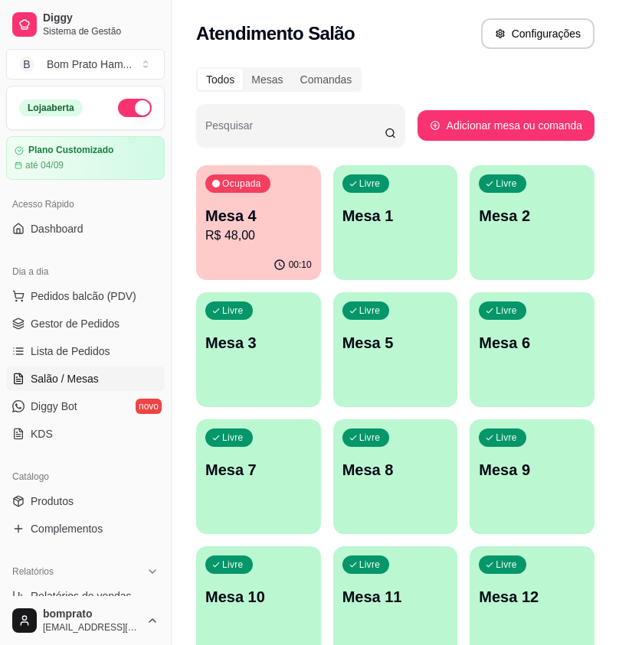
click at [263, 253] on div "00:10" at bounding box center [258, 265] width 125 height 30
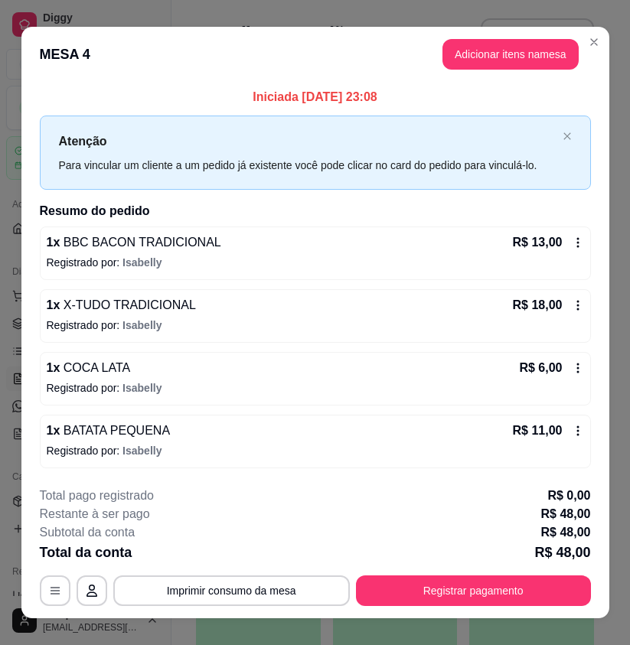
click at [580, 58] on header "MESA 4 Adicionar itens na mesa" at bounding box center [315, 54] width 588 height 55
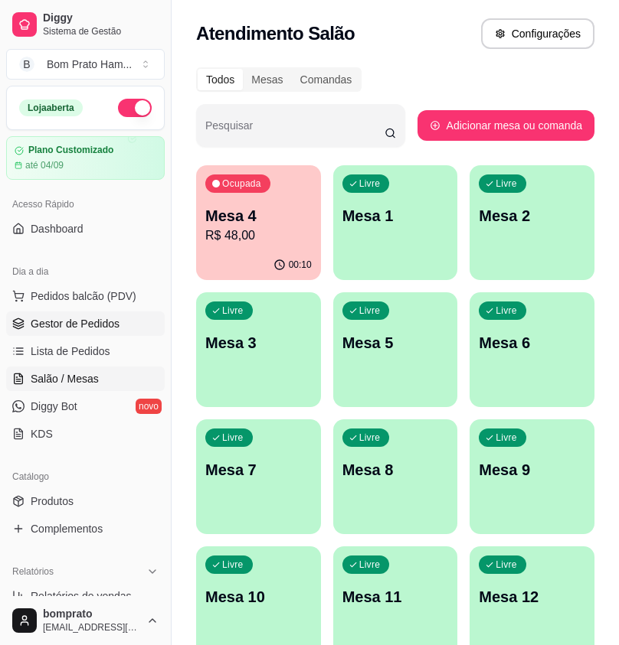
click at [77, 319] on span "Gestor de Pedidos" at bounding box center [75, 323] width 89 height 15
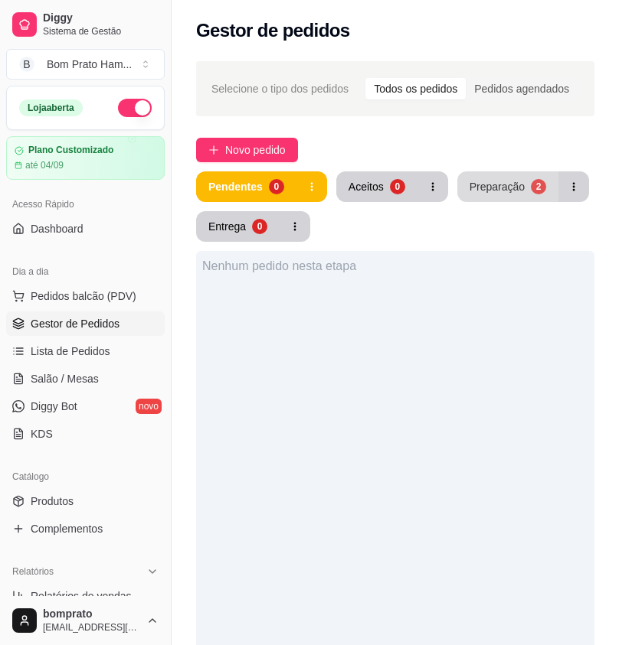
click at [475, 182] on div "Preparação" at bounding box center [496, 186] width 55 height 15
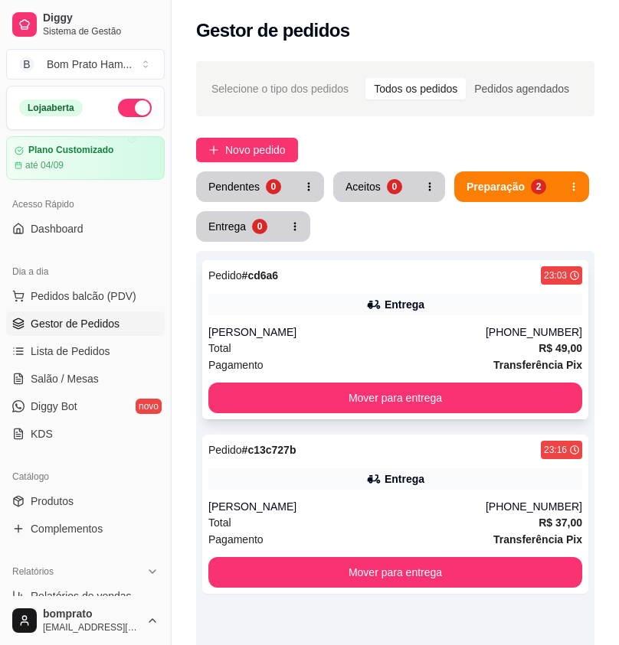
click at [411, 325] on div "[PERSON_NAME]" at bounding box center [346, 332] width 277 height 15
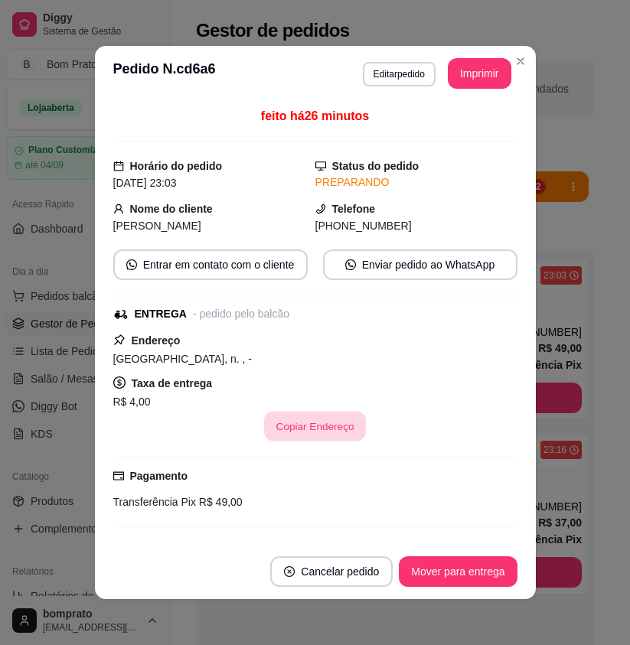
click at [335, 428] on button "Copiar Endereço" at bounding box center [315, 427] width 102 height 30
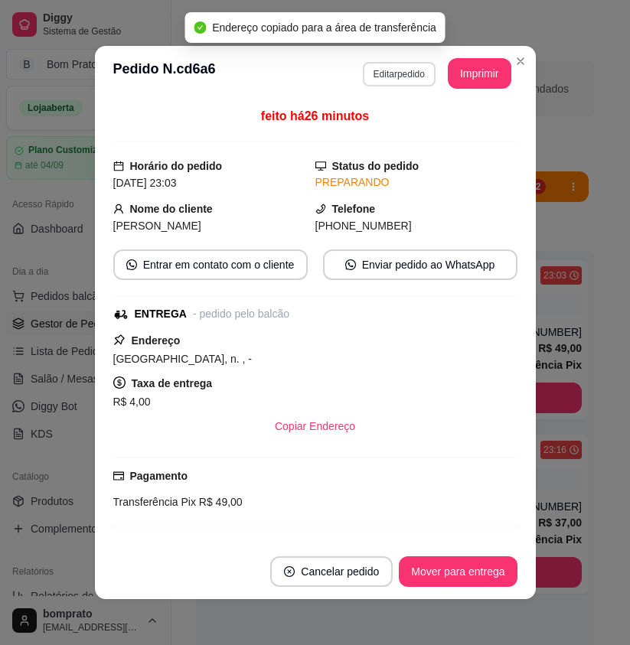
click at [392, 77] on button "Editar pedido" at bounding box center [399, 74] width 73 height 25
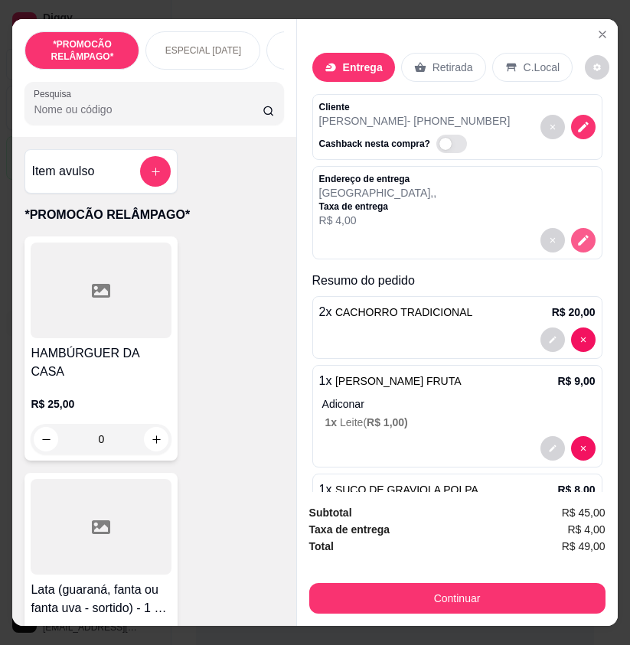
click at [578, 236] on icon "decrease-product-quantity" at bounding box center [583, 241] width 11 height 11
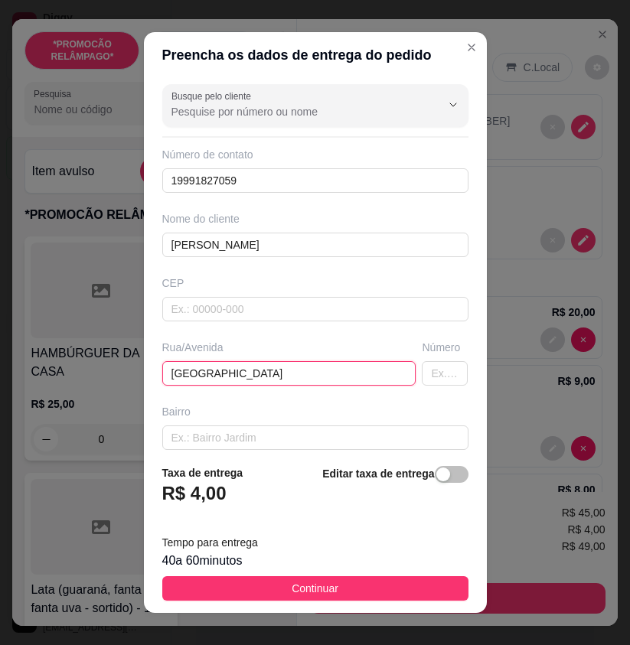
drag, startPoint x: 253, startPoint y: 372, endPoint x: 151, endPoint y: 373, distance: 101.8
click at [151, 373] on div "Busque pelo cliente Número de contato 19991827059 Nome do cliente [PERSON_NAME]…" at bounding box center [315, 265] width 343 height 374
paste input "[GEOGRAPHIC_DATA] , -"
drag, startPoint x: 287, startPoint y: 377, endPoint x: 273, endPoint y: 377, distance: 13.8
click at [273, 377] on input "[GEOGRAPHIC_DATA] , -" at bounding box center [289, 373] width 254 height 25
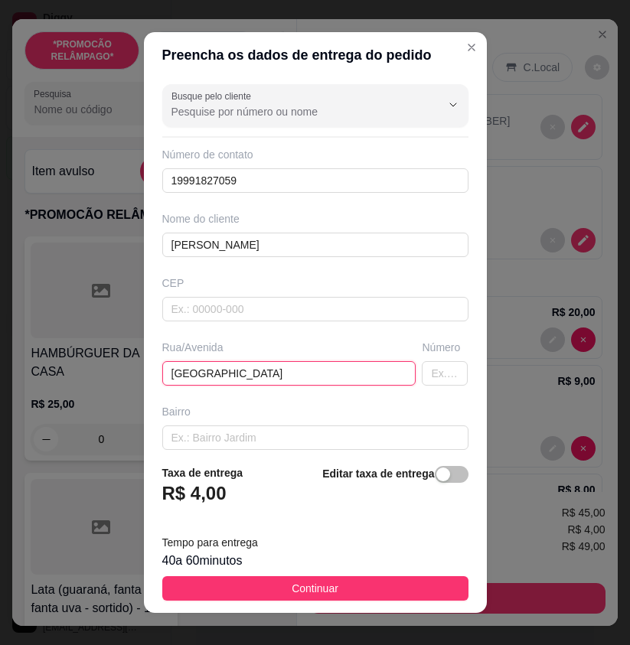
drag, startPoint x: 278, startPoint y: 374, endPoint x: 88, endPoint y: 382, distance: 190.1
click at [88, 382] on div "Preencha os dados de entrega do pedido Busque pelo cliente Número de contato 19…" at bounding box center [315, 322] width 630 height 645
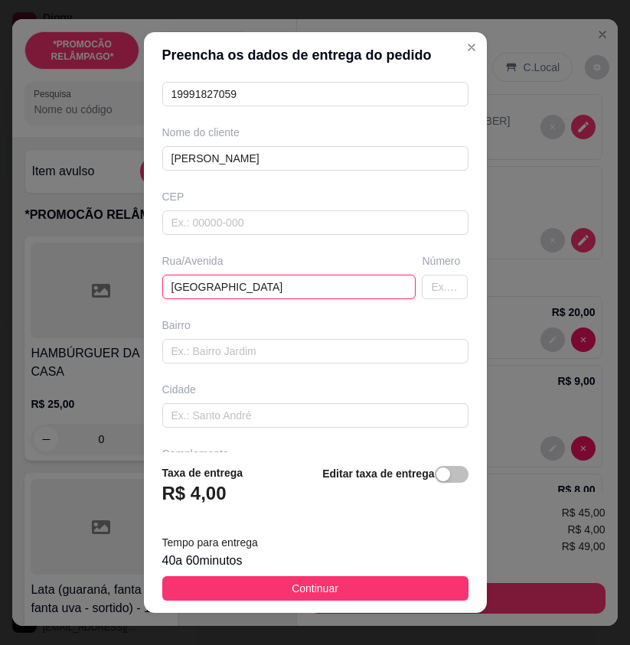
scroll to position [142, 0]
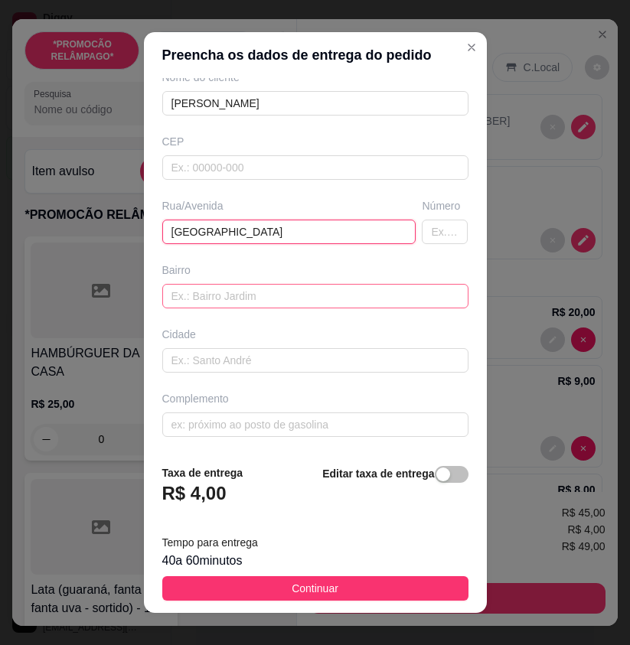
type input "[GEOGRAPHIC_DATA]"
click at [232, 299] on input "text" at bounding box center [315, 296] width 306 height 25
paste input "[GEOGRAPHIC_DATA]"
click at [185, 299] on input "[GEOGRAPHIC_DATA]" at bounding box center [315, 296] width 306 height 25
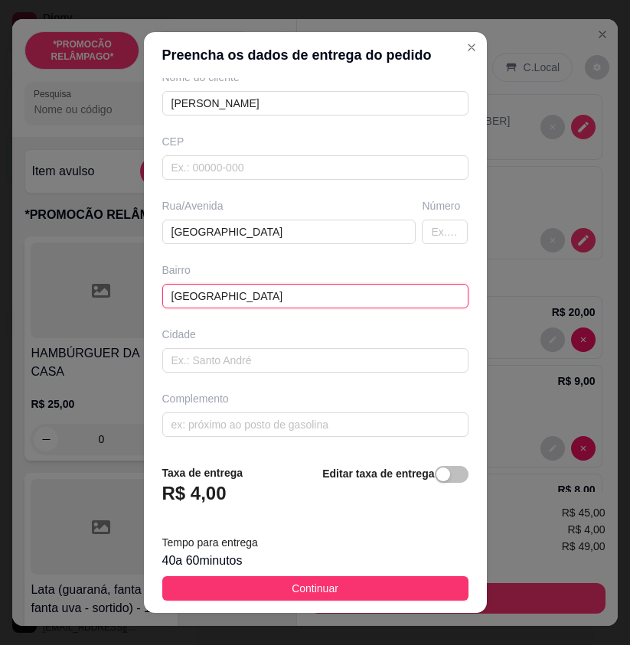
click at [177, 296] on input "[GEOGRAPHIC_DATA]" at bounding box center [315, 296] width 306 height 25
click at [186, 295] on input "[GEOGRAPHIC_DATA]" at bounding box center [315, 296] width 306 height 25
drag, startPoint x: 186, startPoint y: 295, endPoint x: 149, endPoint y: 297, distance: 36.8
click at [149, 297] on div "Busque pelo cliente Número de contato 19991827059 Nome do cliente [PERSON_NAME]…" at bounding box center [315, 265] width 343 height 374
click at [190, 296] on input "[GEOGRAPHIC_DATA]" at bounding box center [315, 296] width 306 height 25
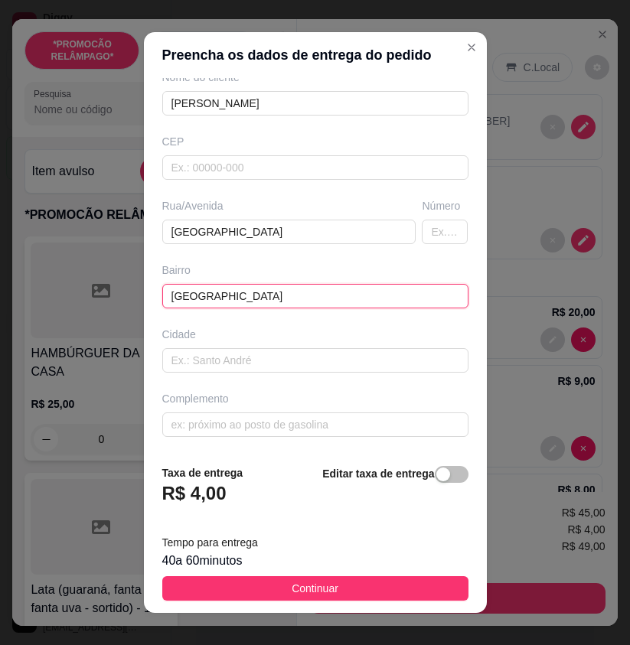
click at [190, 295] on input "[GEOGRAPHIC_DATA]" at bounding box center [315, 296] width 306 height 25
click at [224, 295] on input "[GEOGRAPHIC_DATA]" at bounding box center [315, 296] width 306 height 25
drag, startPoint x: 185, startPoint y: 295, endPoint x: 135, endPoint y: 298, distance: 50.6
click at [135, 298] on div "Preencha os dados de entrega do pedido Busque pelo cliente Número de contato 19…" at bounding box center [315, 322] width 630 height 645
type input "[GEOGRAPHIC_DATA]"
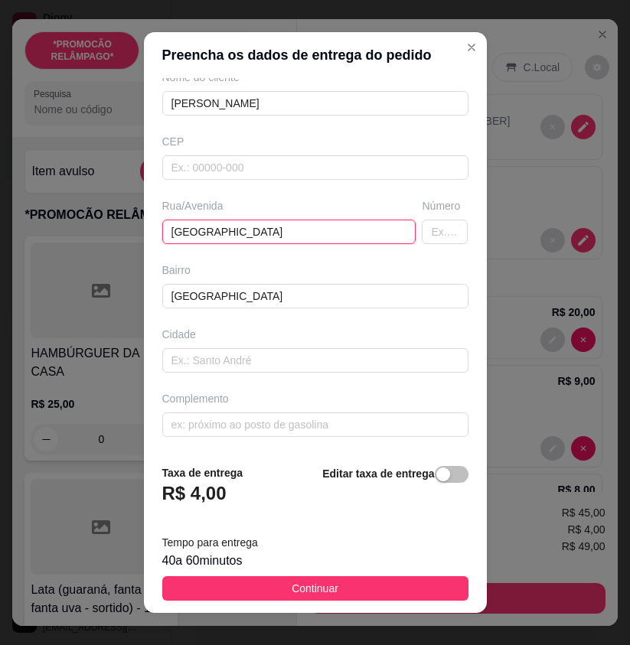
drag, startPoint x: 283, startPoint y: 234, endPoint x: 52, endPoint y: 238, distance: 230.5
click at [52, 238] on div "Preencha os dados de entrega do pedido Busque pelo cliente Número de contato 19…" at bounding box center [315, 322] width 630 height 645
click at [201, 230] on input "text" at bounding box center [289, 232] width 254 height 25
paste input "Na rua de [PERSON_NAME] mas a frente tem mas umma rua sem saida no lado direito…"
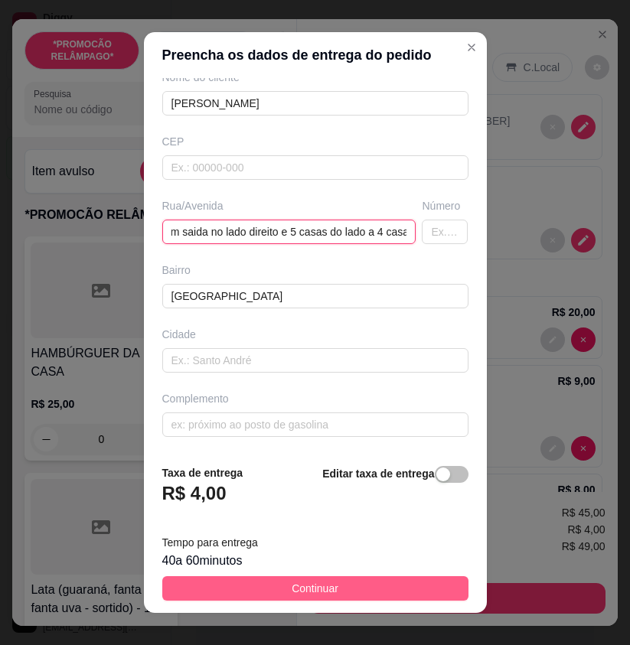
type input "Na rua de [PERSON_NAME] mas a frente tem mas umma rua sem saida no lado direito…"
click at [384, 593] on button "Continuar" at bounding box center [315, 589] width 306 height 25
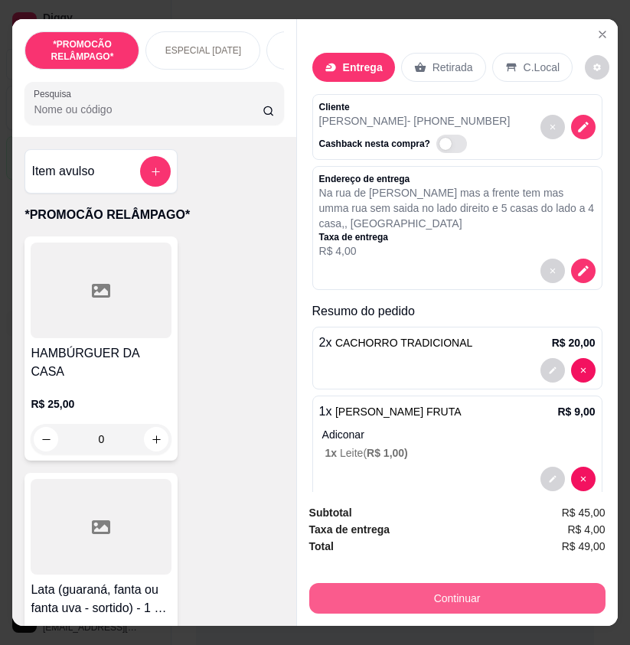
click at [496, 585] on button "Continuar" at bounding box center [457, 598] width 296 height 31
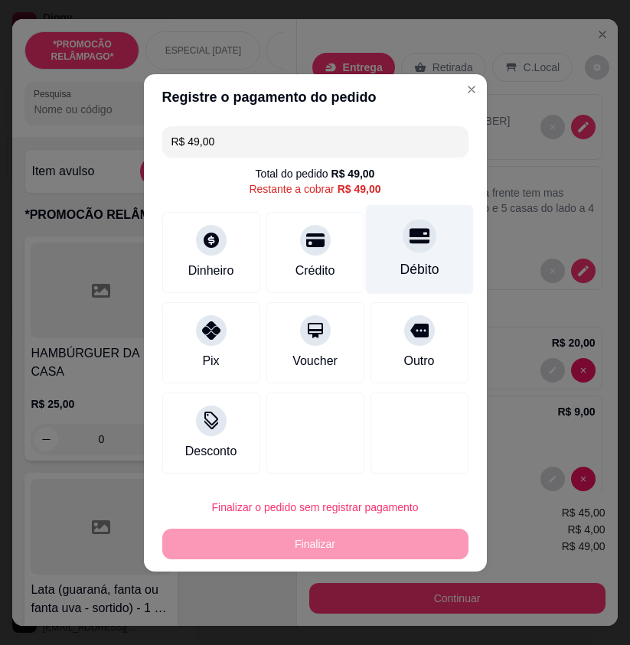
click at [374, 258] on div "Débito" at bounding box center [419, 249] width 108 height 90
type input "R$ 0,00"
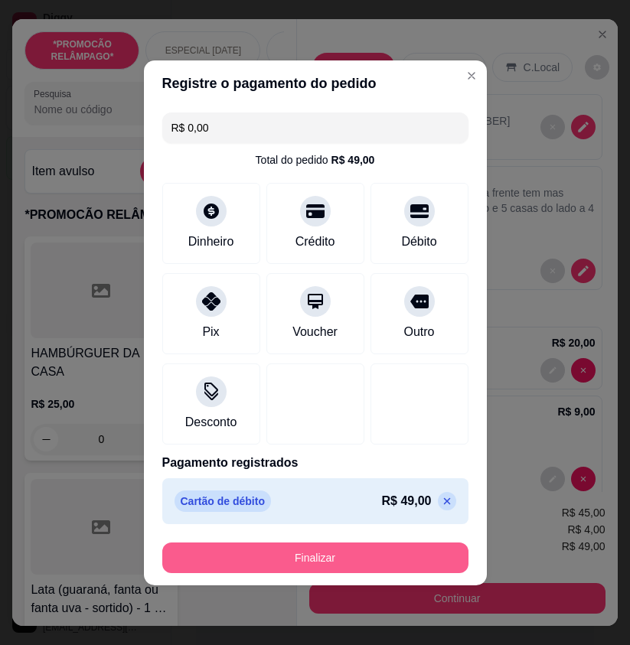
click at [389, 552] on button "Finalizar" at bounding box center [315, 558] width 306 height 31
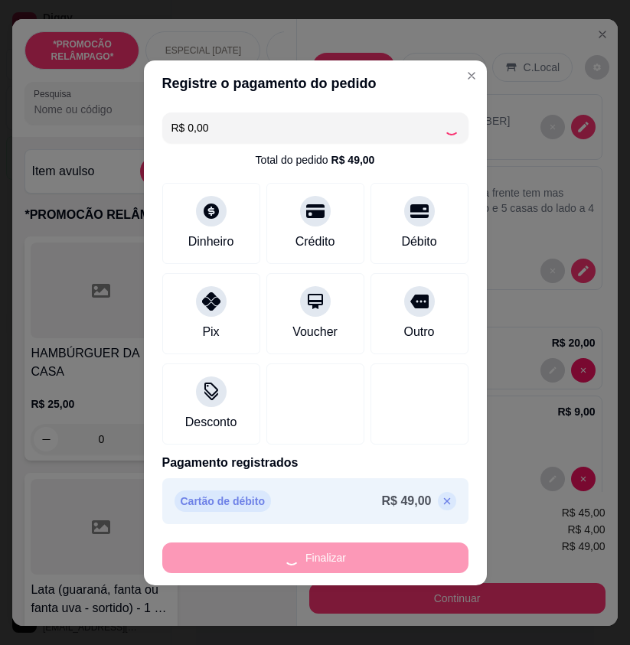
type input "0"
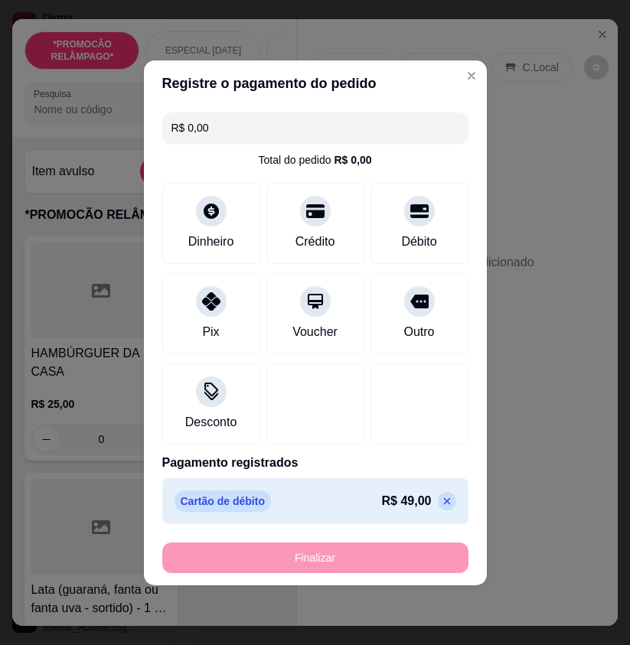
type input "-R$ 49,00"
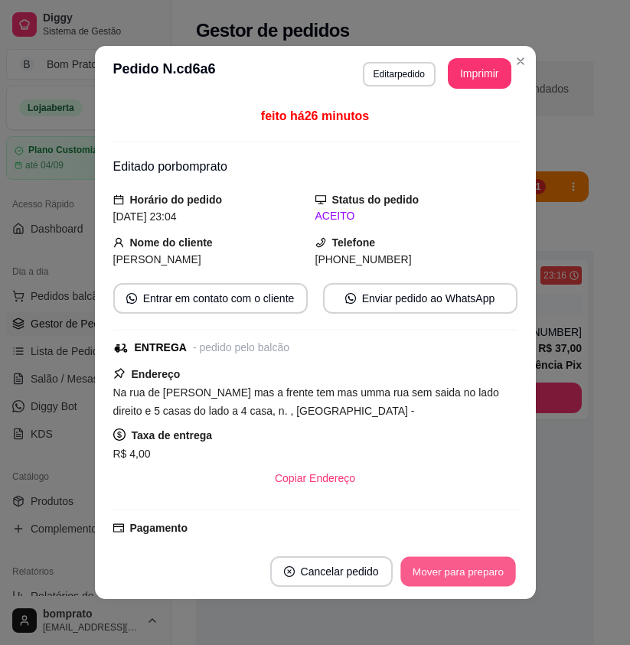
click at [456, 564] on button "Mover para preparo" at bounding box center [457, 572] width 115 height 30
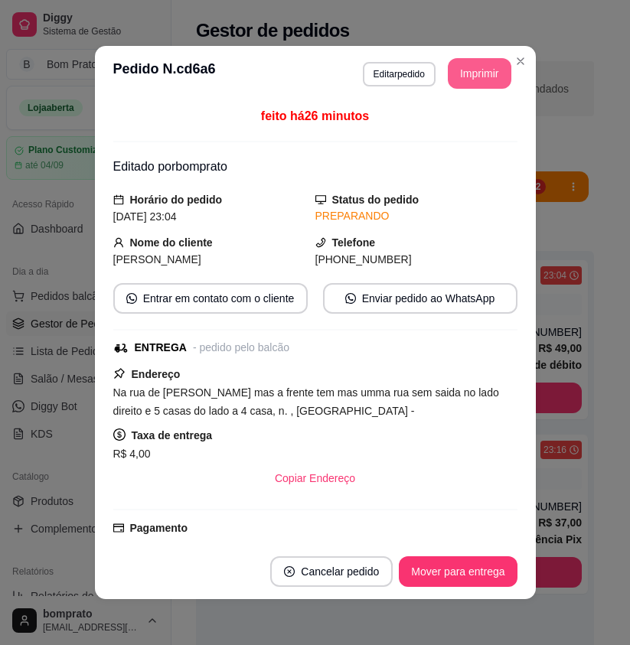
click at [477, 76] on button "Imprimir" at bounding box center [480, 73] width 64 height 31
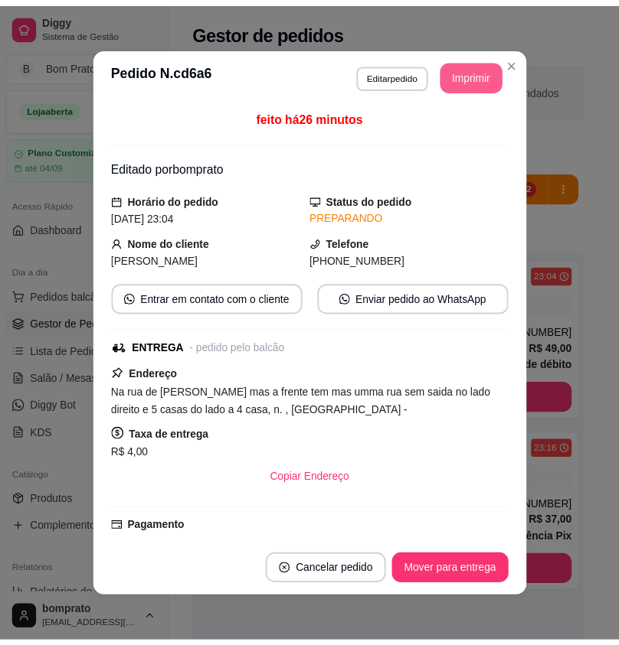
scroll to position [0, 0]
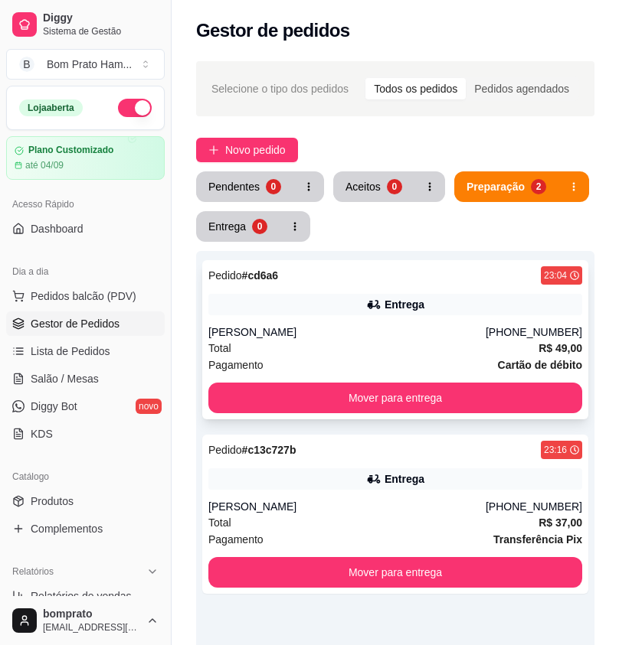
click at [388, 348] on div "Total R$ 49,00" at bounding box center [395, 348] width 374 height 17
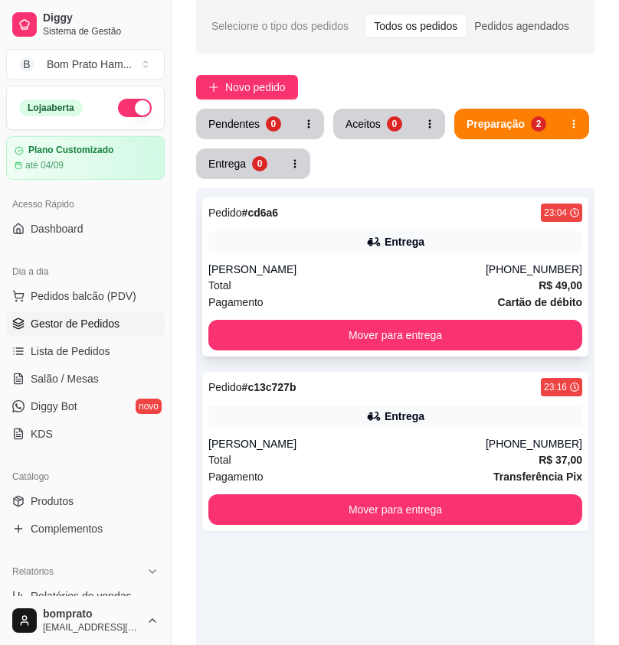
scroll to position [153, 0]
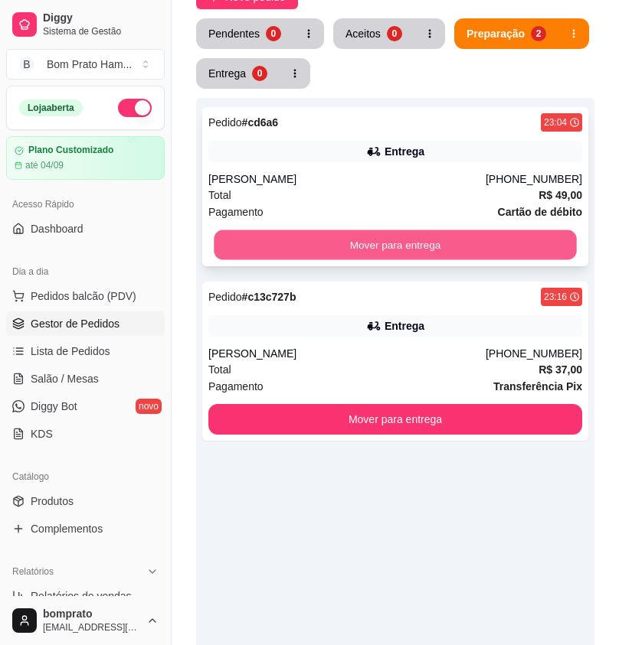
click at [459, 246] on button "Mover para entrega" at bounding box center [395, 245] width 362 height 30
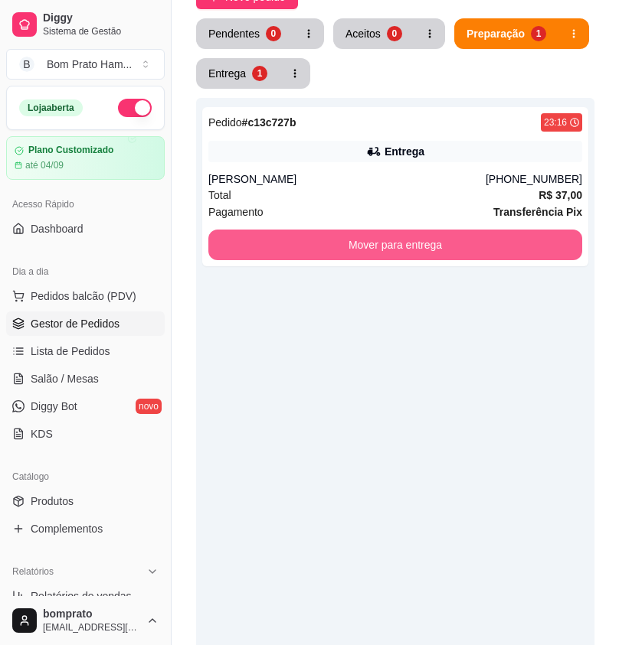
click at [459, 246] on button "Mover para entrega" at bounding box center [395, 245] width 374 height 31
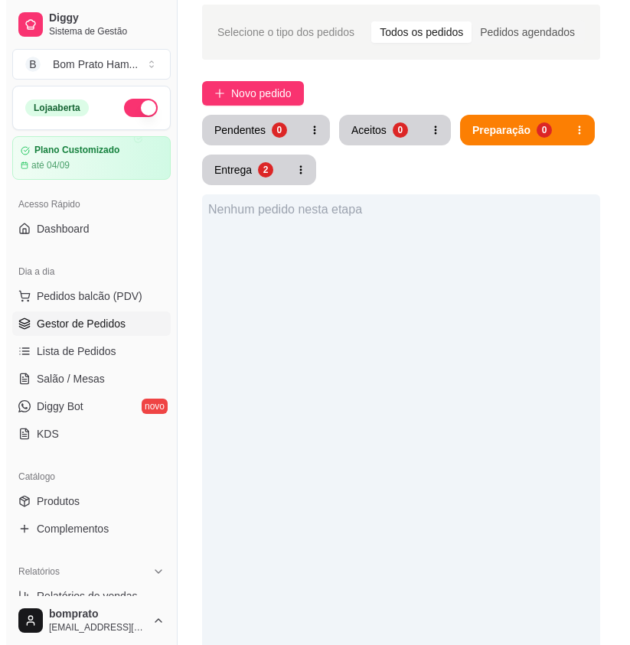
scroll to position [0, 0]
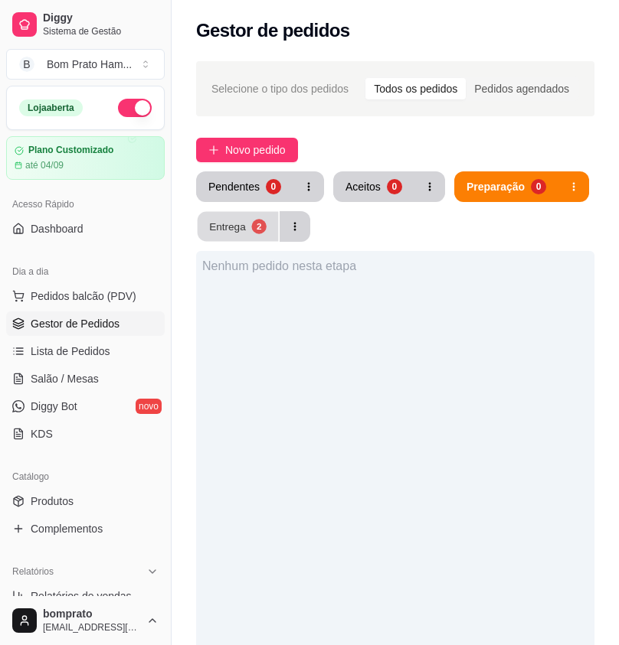
click at [251, 218] on button "Entrega 2" at bounding box center [238, 227] width 81 height 30
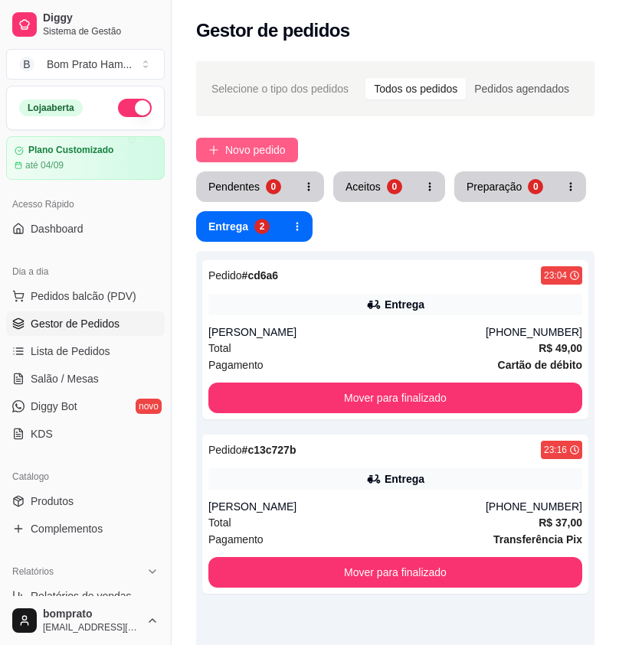
click at [250, 143] on span "Novo pedido" at bounding box center [255, 150] width 60 height 17
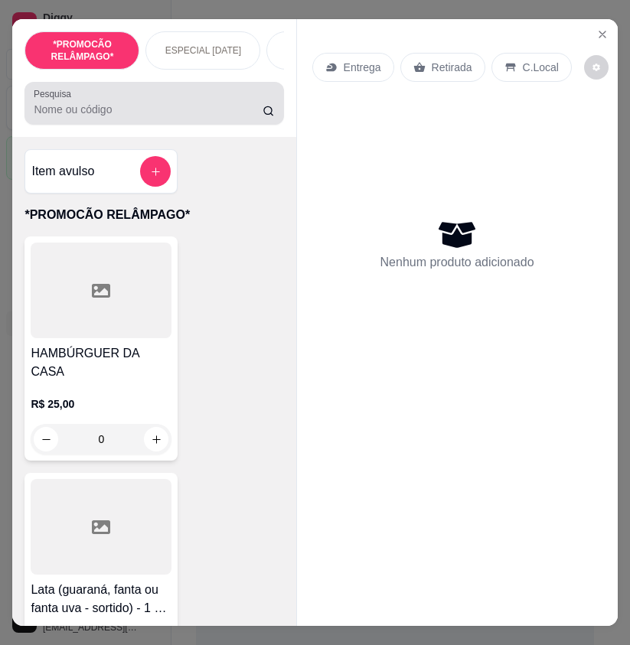
click at [109, 117] on input "Pesquisa" at bounding box center [148, 109] width 229 height 15
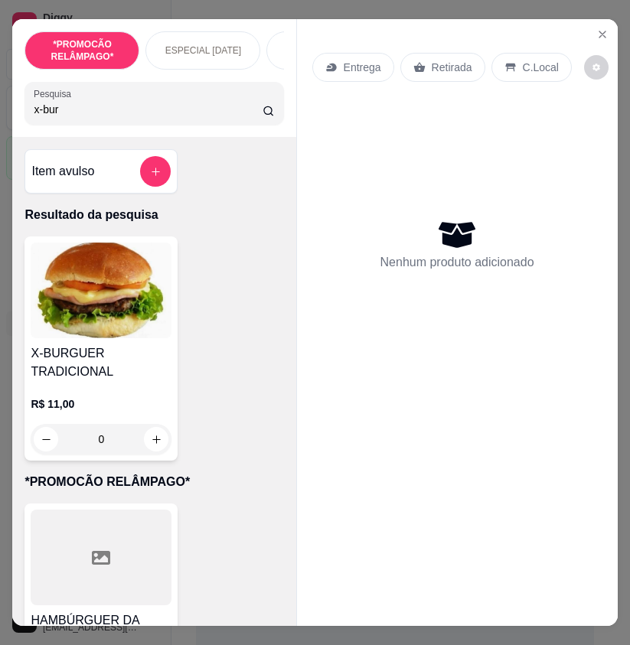
type input "x-bur"
click at [149, 327] on img at bounding box center [101, 291] width 141 height 96
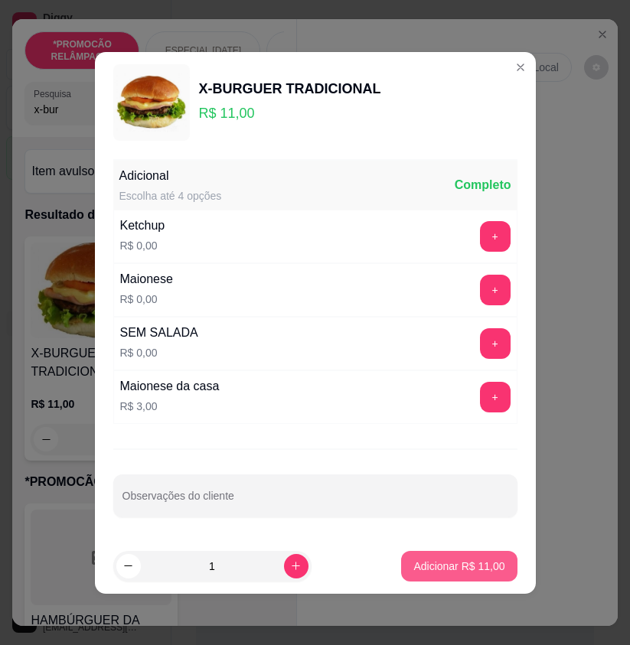
click at [446, 567] on p "Adicionar R$ 11,00" at bounding box center [458, 566] width 91 height 15
type input "1"
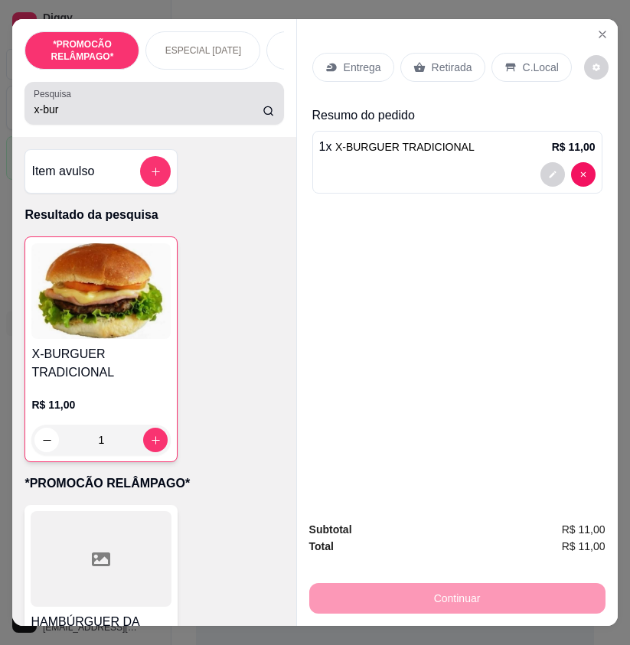
click at [69, 114] on input "x-bur" at bounding box center [148, 109] width 229 height 15
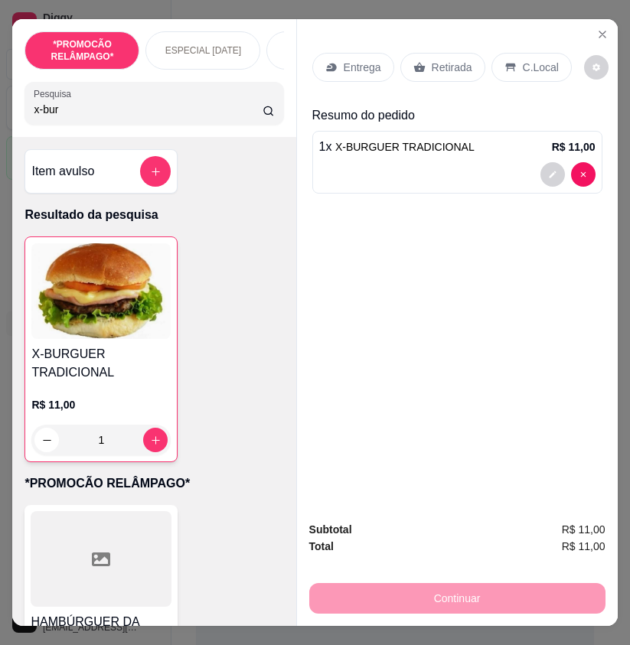
click at [69, 114] on input "x-bur" at bounding box center [148, 109] width 229 height 15
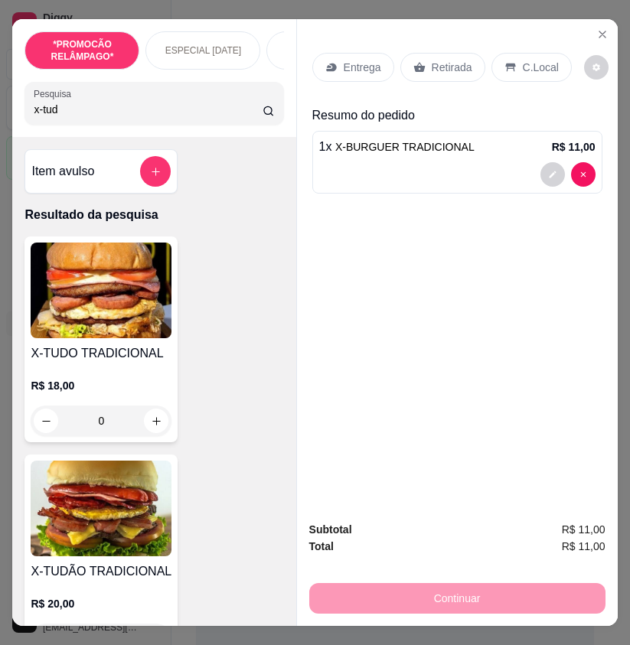
type input "x-tud"
click at [116, 335] on img at bounding box center [101, 291] width 141 height 96
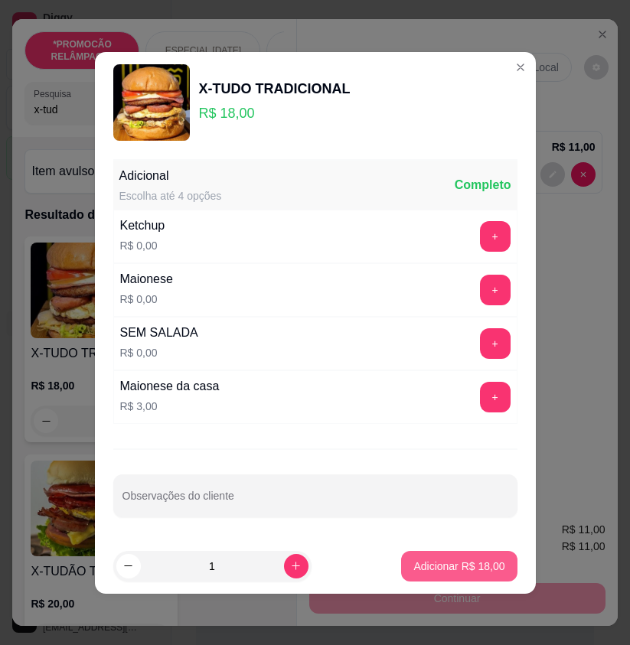
click at [449, 553] on button "Adicionar R$ 18,00" at bounding box center [459, 566] width 116 height 31
type input "1"
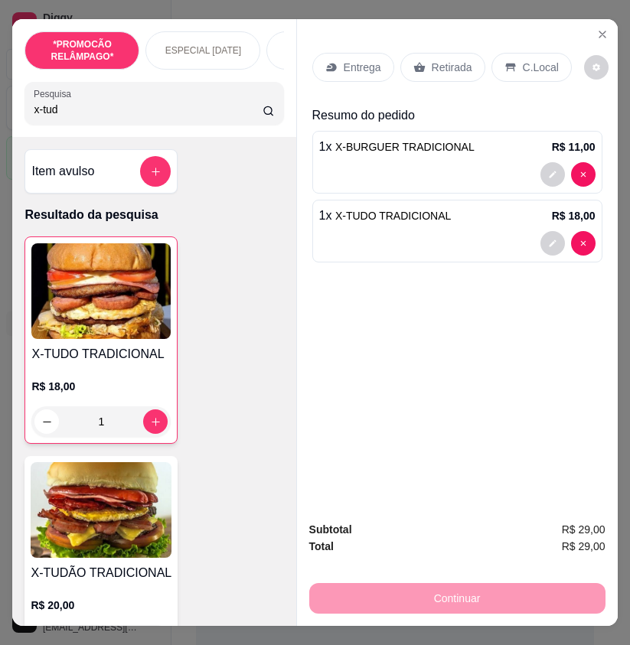
click at [55, 111] on input "x-tud" at bounding box center [148, 109] width 229 height 15
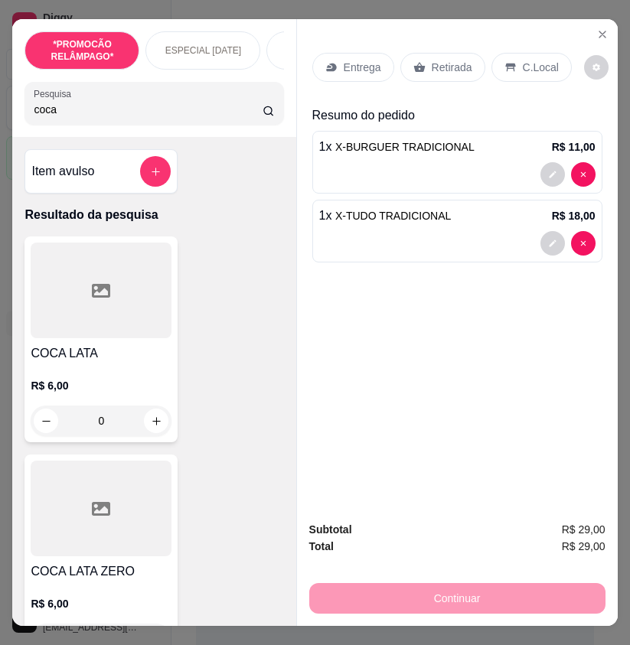
type input "coca"
click at [101, 358] on h4 "COCA LATA" at bounding box center [101, 354] width 141 height 18
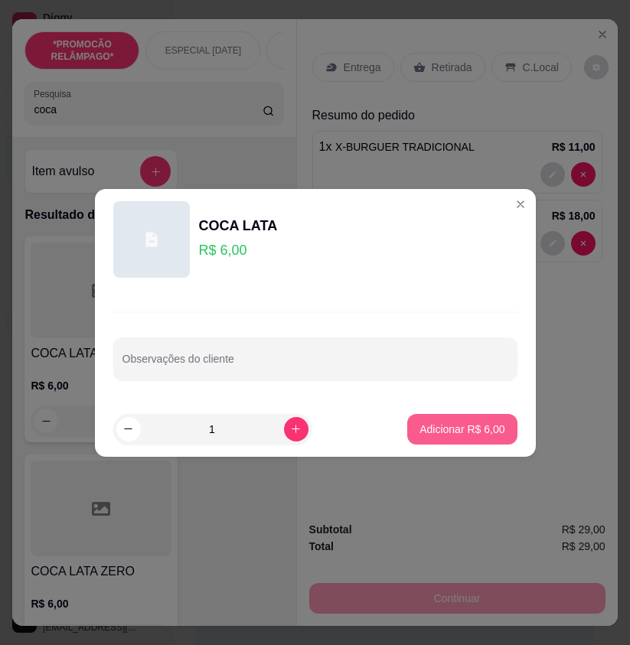
click at [420, 436] on p "Adicionar R$ 6,00" at bounding box center [462, 429] width 85 height 15
type input "1"
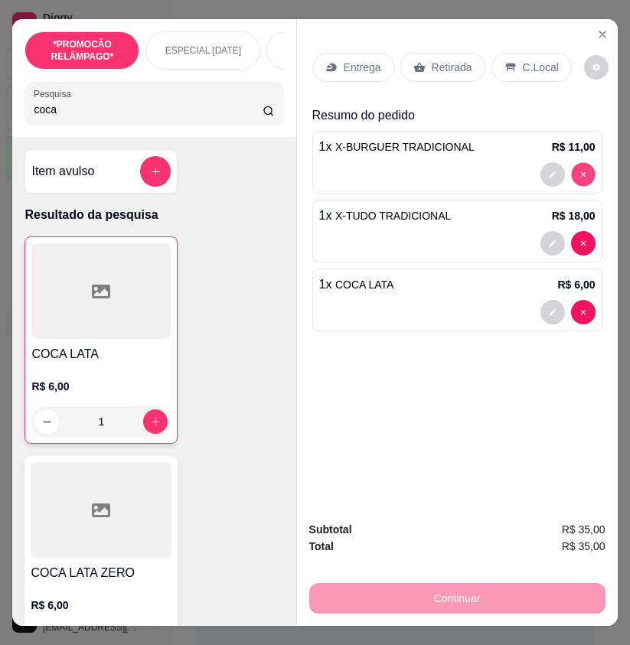
type input "0"
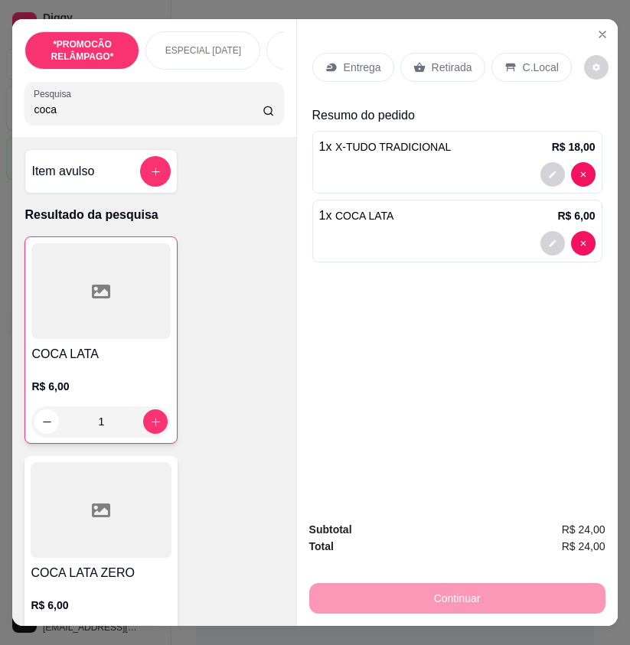
click at [455, 65] on p "Retirada" at bounding box center [452, 67] width 41 height 15
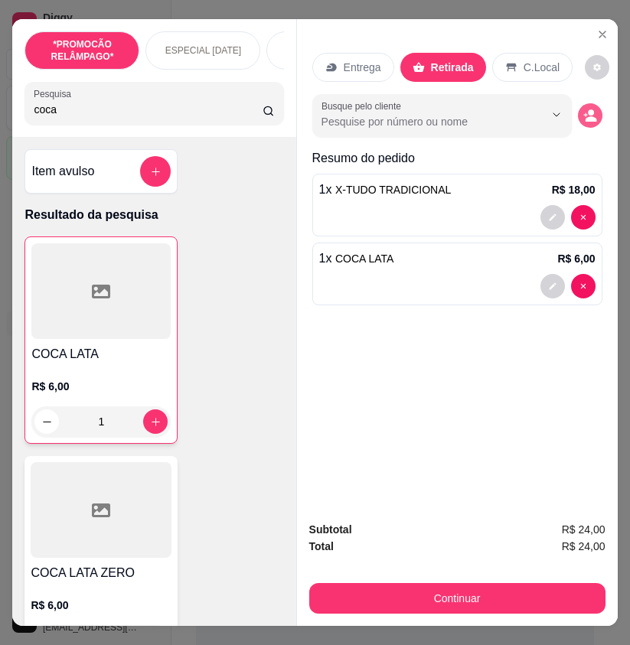
click at [583, 119] on button "decrease-product-quantity" at bounding box center [590, 115] width 25 height 25
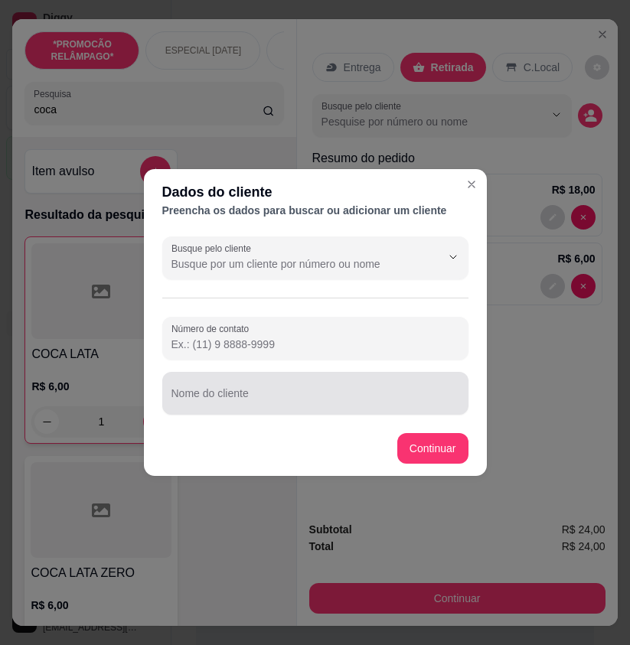
click at [186, 401] on input "Nome do cliente" at bounding box center [316, 399] width 288 height 15
drag, startPoint x: 211, startPoint y: 396, endPoint x: 181, endPoint y: 401, distance: 30.3
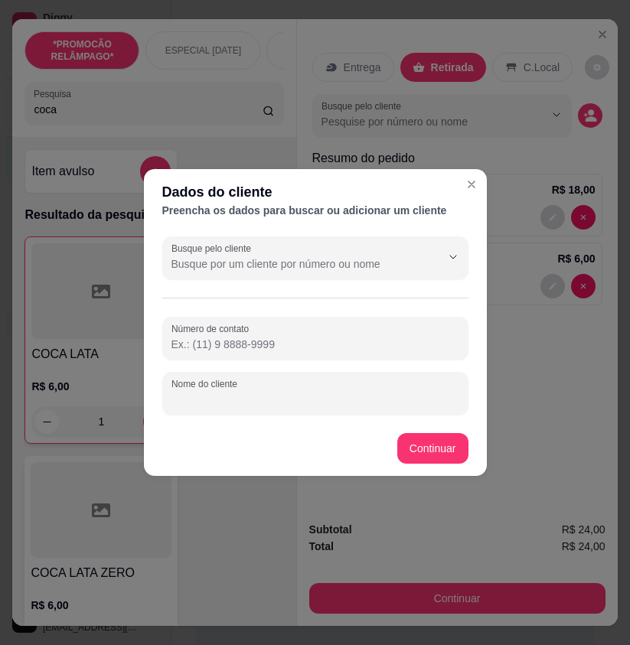
paste input "[PERSON_NAME]"
type input "[PERSON_NAME]"
paste input "[PHONE_NUMBER]"
type input "[PHONE_NUMBER]"
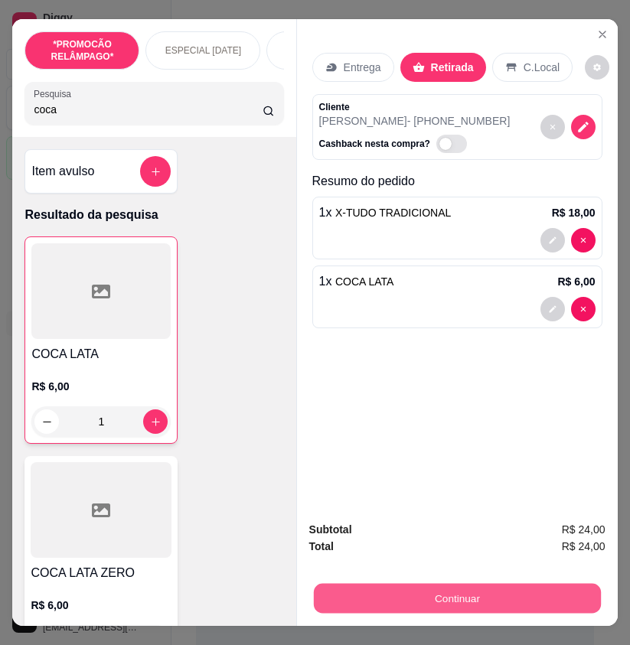
click at [524, 587] on button "Continuar" at bounding box center [456, 598] width 287 height 30
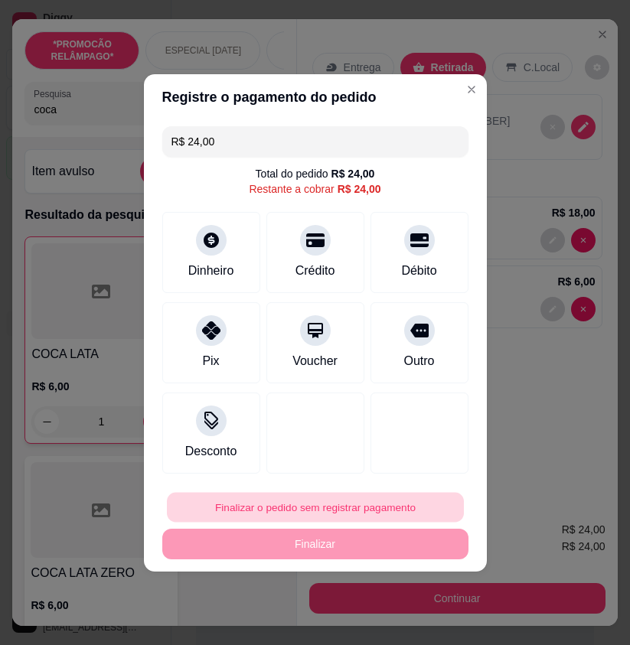
click at [366, 508] on button "Finalizar o pedido sem registrar pagamento" at bounding box center [315, 507] width 297 height 30
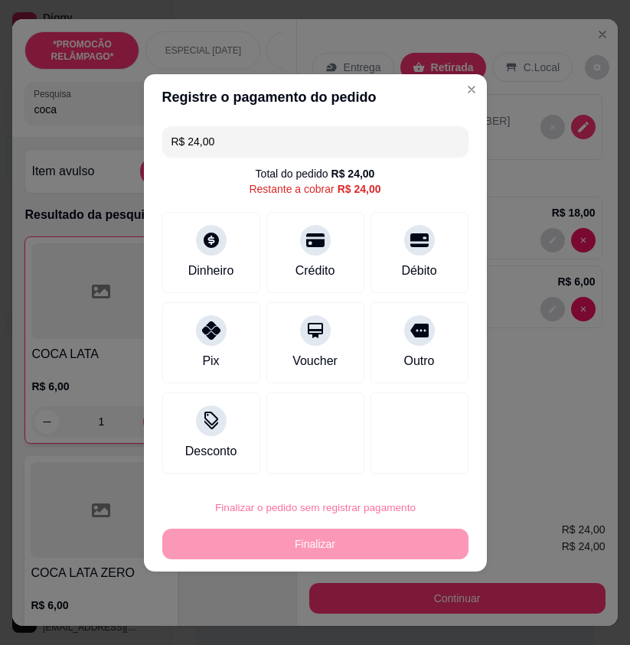
click at [409, 463] on button "Confirmar" at bounding box center [409, 464] width 57 height 24
type input "0"
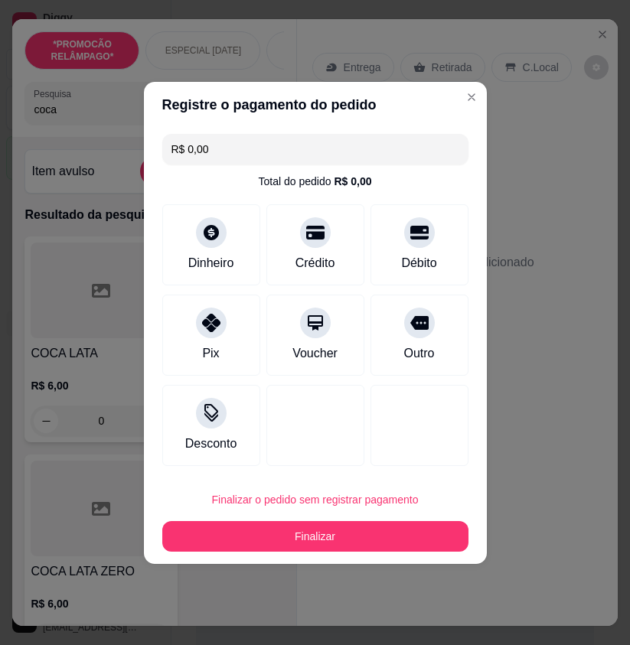
type input "R$ 0,00"
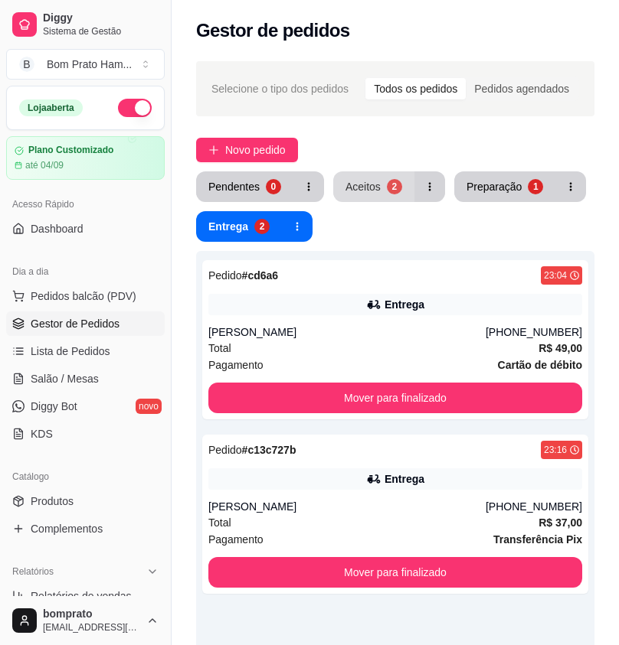
click at [373, 186] on div "Aceitos" at bounding box center [362, 186] width 35 height 15
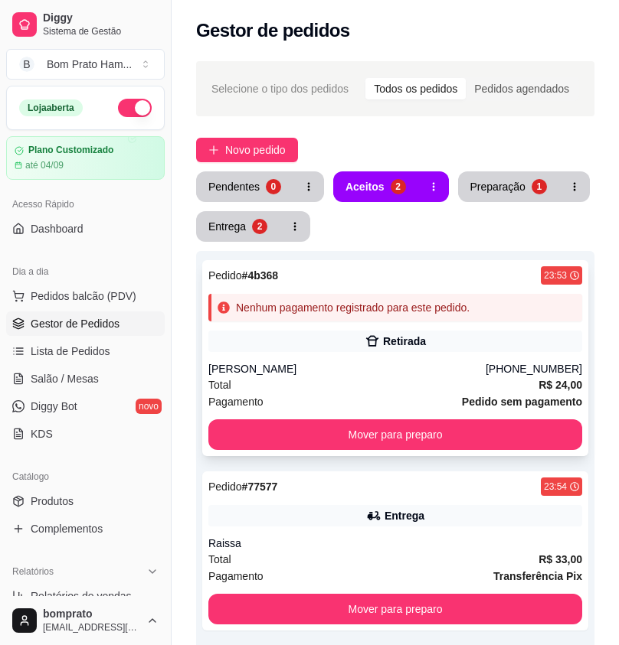
click at [400, 347] on div "Retirada" at bounding box center [404, 341] width 43 height 15
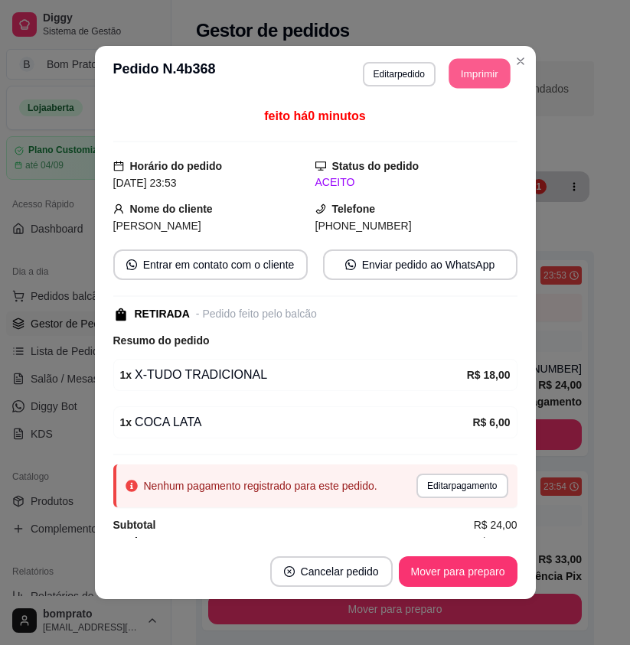
click at [475, 67] on button "Imprimir" at bounding box center [479, 74] width 61 height 30
click at [479, 555] on footer "Cancelar pedido Mover para preparo" at bounding box center [315, 571] width 441 height 55
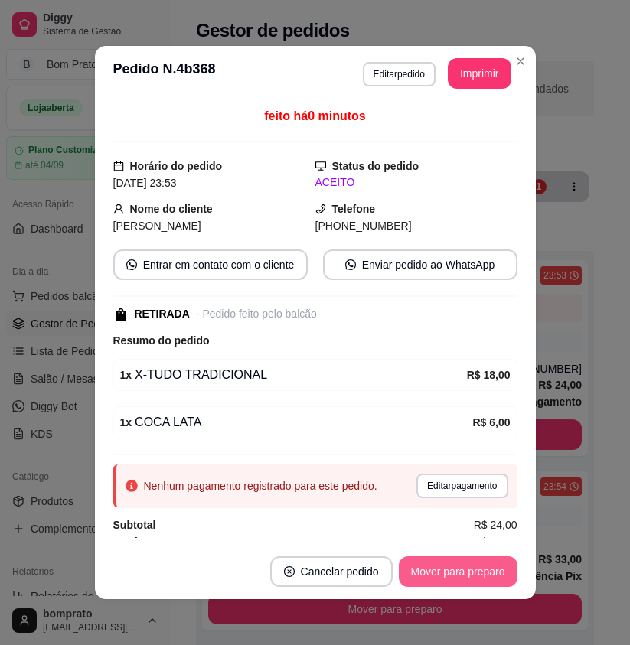
click at [469, 568] on button "Mover para preparo" at bounding box center [458, 572] width 119 height 31
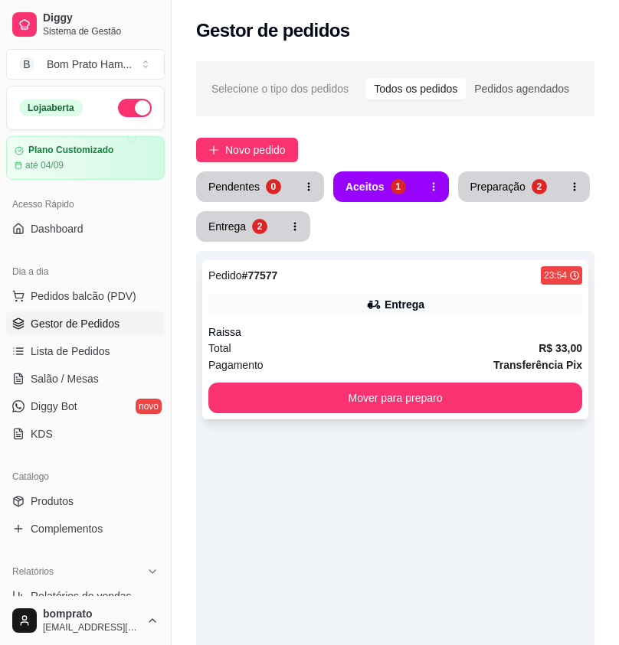
click at [396, 309] on div "Entrega" at bounding box center [404, 304] width 40 height 15
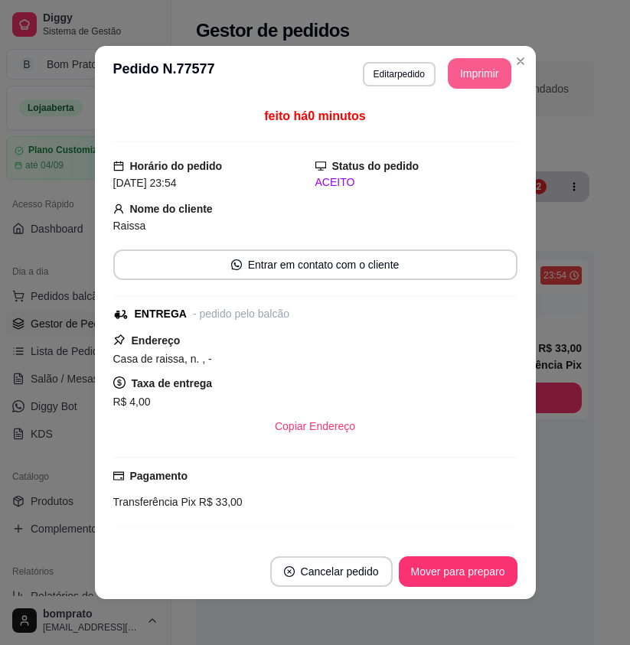
click at [464, 77] on button "Imprimir" at bounding box center [480, 73] width 64 height 31
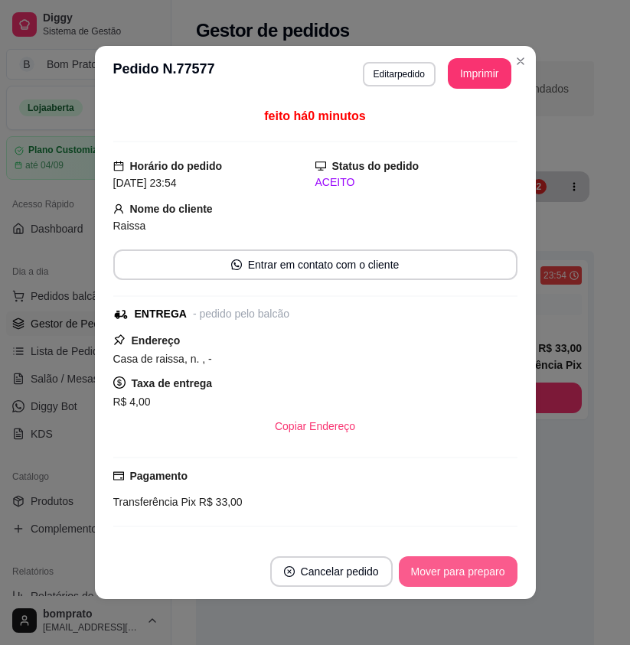
click at [492, 564] on button "Mover para preparo" at bounding box center [458, 572] width 119 height 31
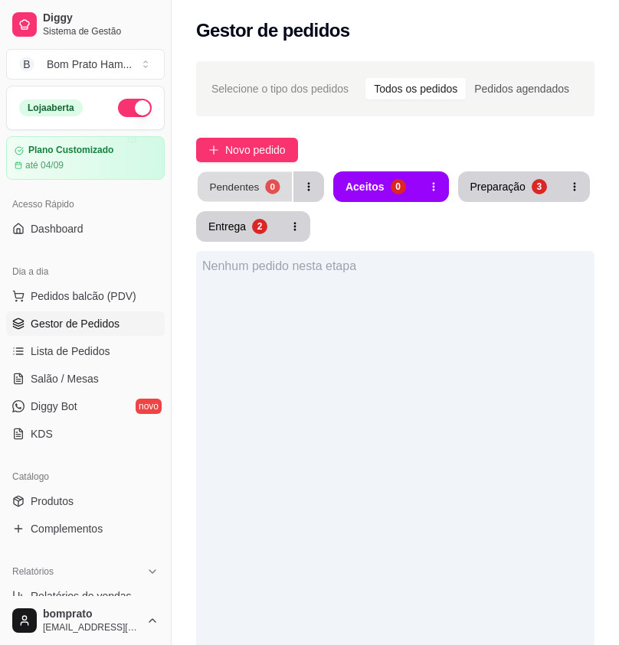
click at [260, 199] on button "Pendentes 0" at bounding box center [245, 187] width 94 height 30
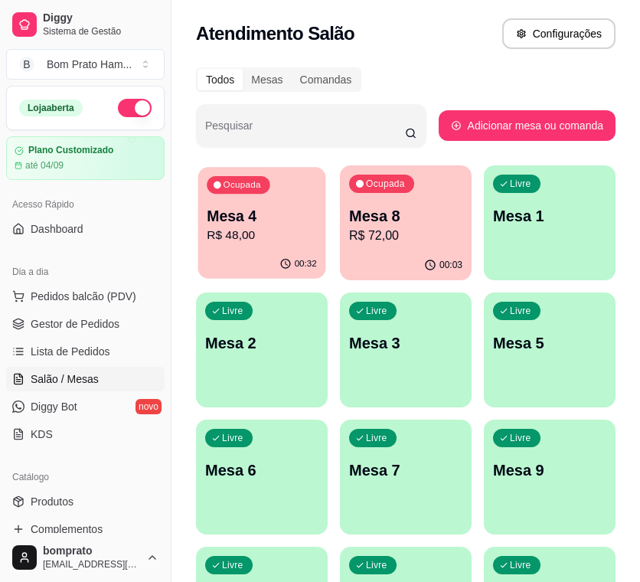
click at [272, 250] on div "00:32" at bounding box center [262, 264] width 128 height 29
click at [99, 321] on span "Gestor de Pedidos" at bounding box center [75, 323] width 89 height 15
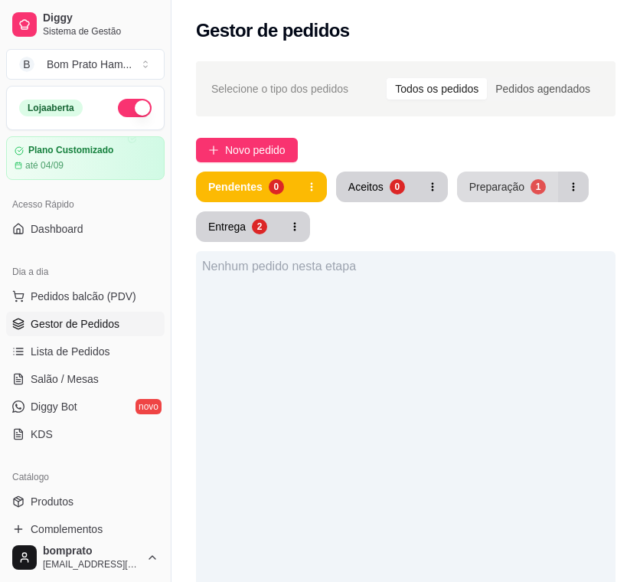
click at [502, 185] on div "Preparação" at bounding box center [496, 186] width 55 height 15
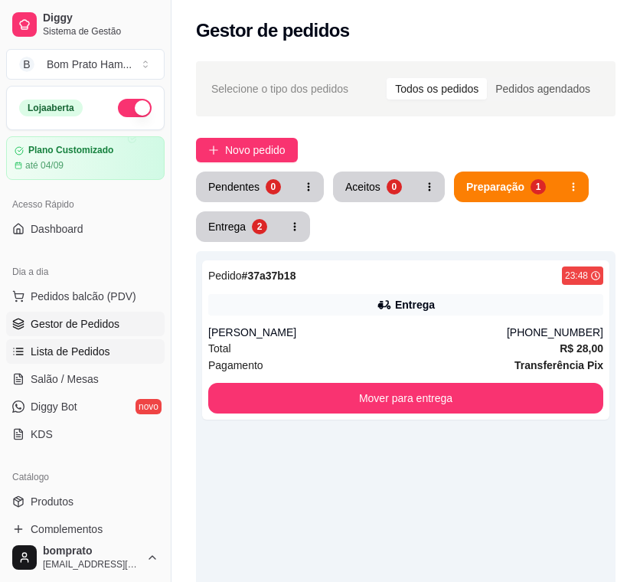
click at [83, 358] on span "Lista de Pedidos" at bounding box center [71, 351] width 80 height 15
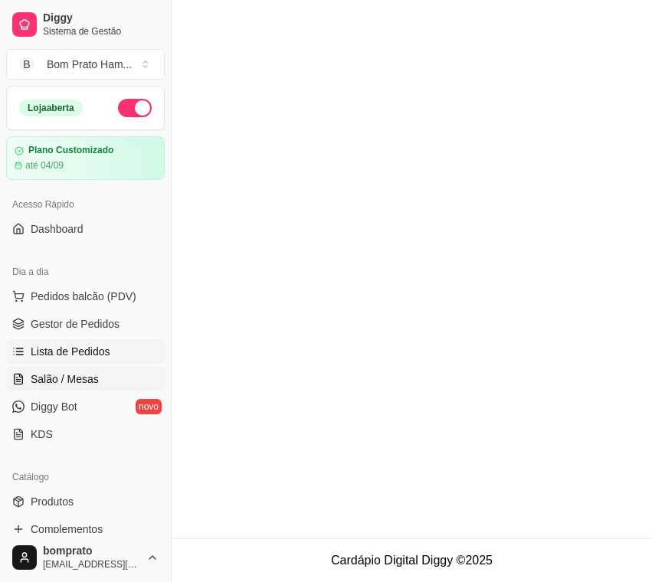
click at [83, 381] on span "Salão / Mesas" at bounding box center [65, 378] width 68 height 15
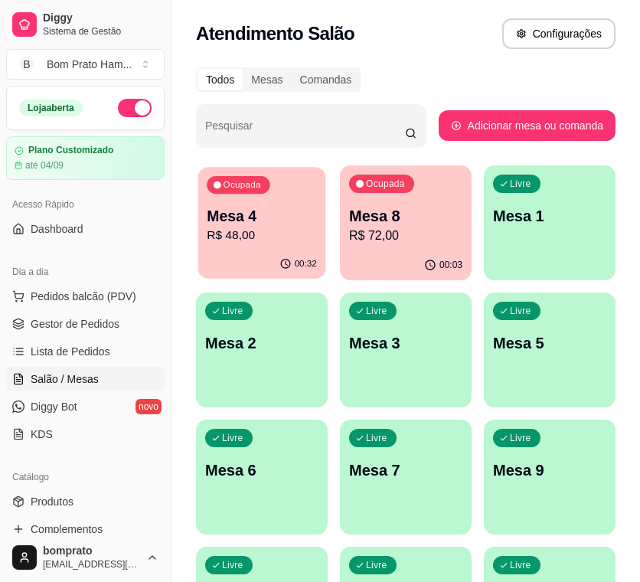
click at [254, 253] on div "00:32" at bounding box center [262, 264] width 128 height 29
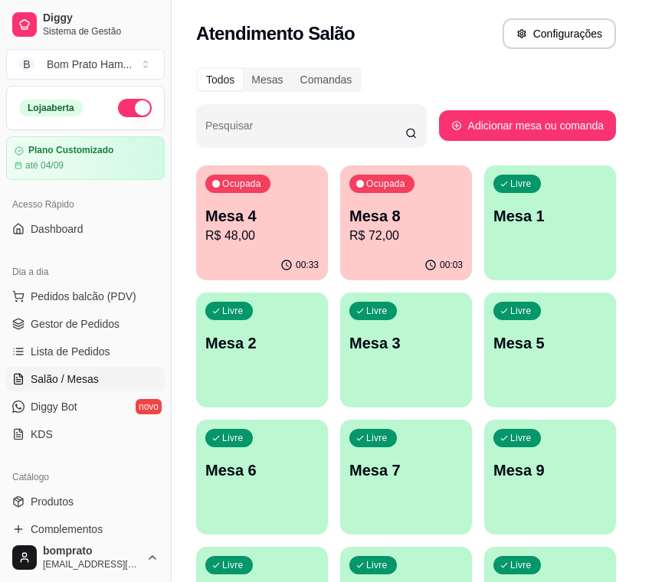
scroll to position [16, 0]
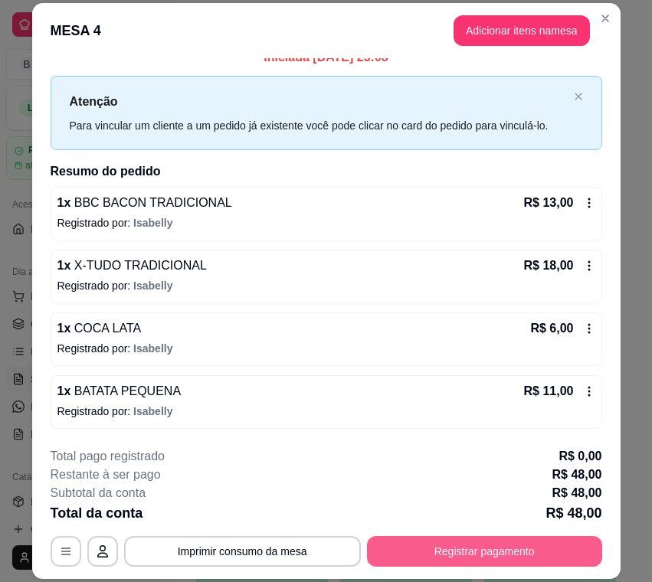
click at [509, 550] on button "Registrar pagamento" at bounding box center [484, 551] width 235 height 31
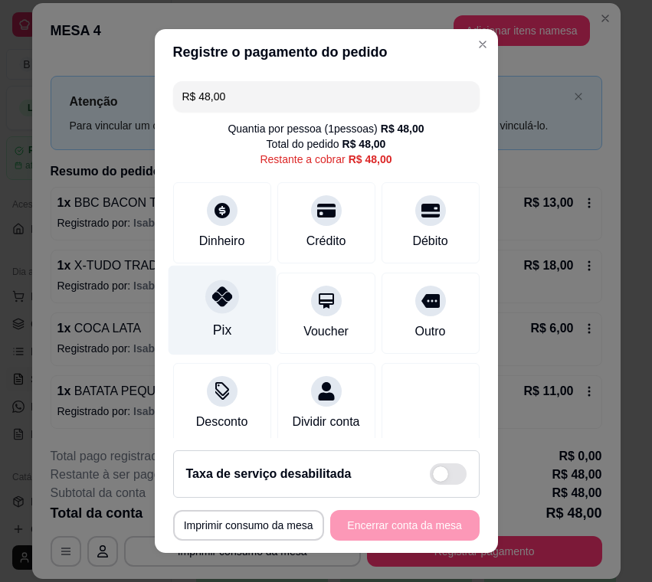
click at [200, 276] on div "Pix" at bounding box center [222, 311] width 108 height 90
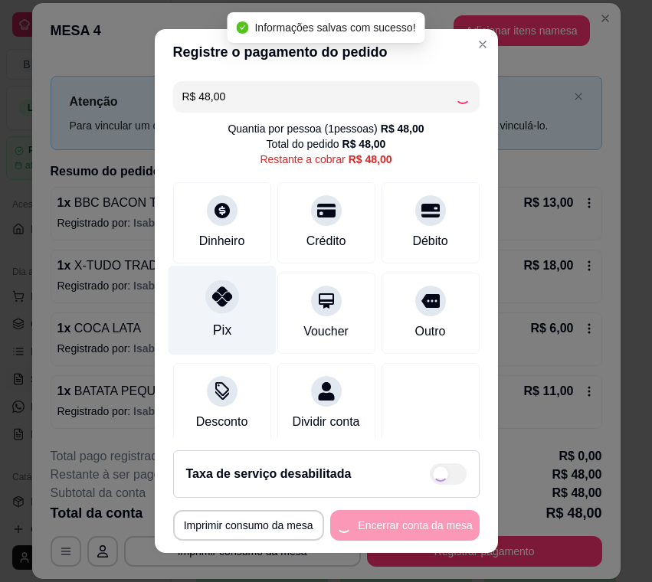
type input "R$ 0,00"
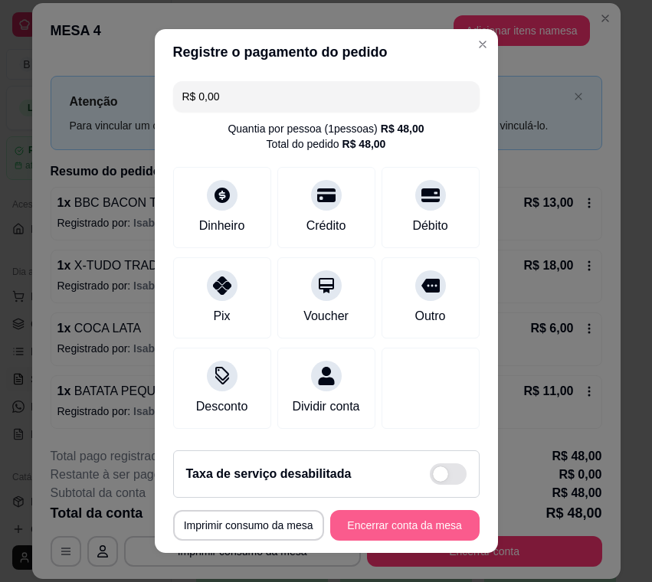
click at [440, 521] on button "Encerrar conta da mesa" at bounding box center [404, 525] width 149 height 31
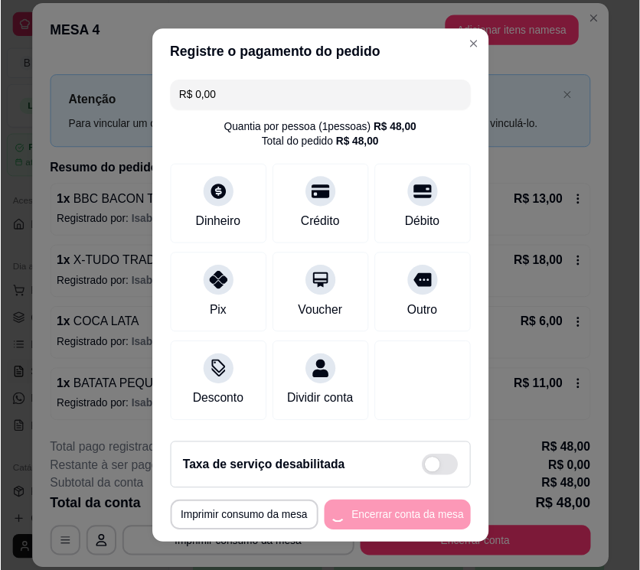
scroll to position [0, 0]
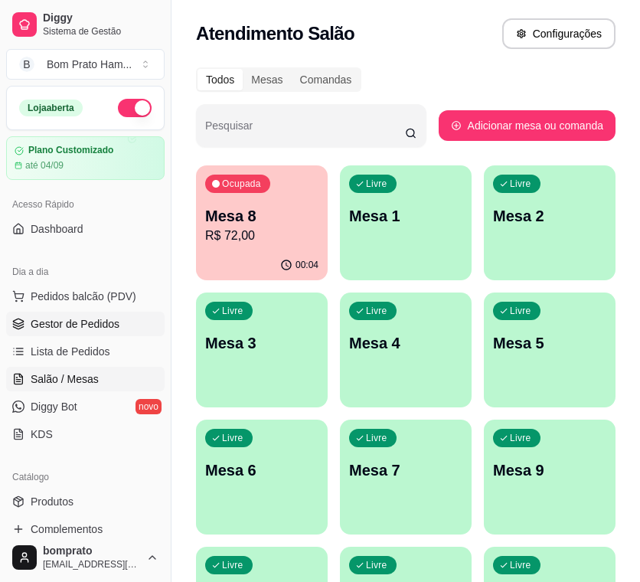
click at [106, 327] on span "Gestor de Pedidos" at bounding box center [75, 323] width 89 height 15
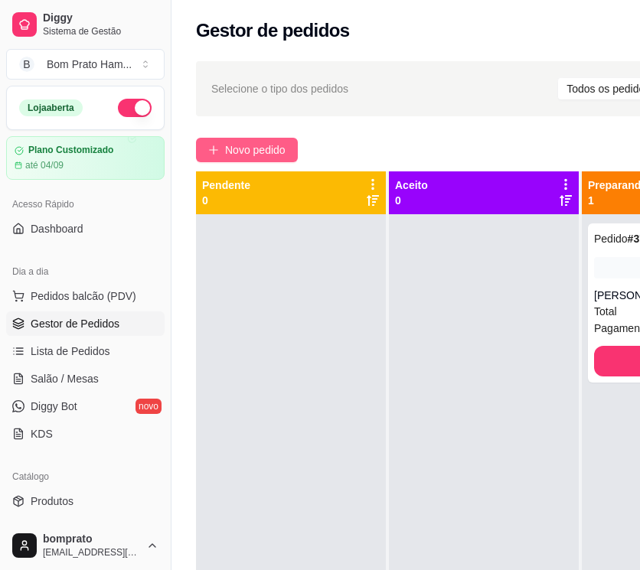
click at [238, 155] on span "Novo pedido" at bounding box center [255, 150] width 60 height 17
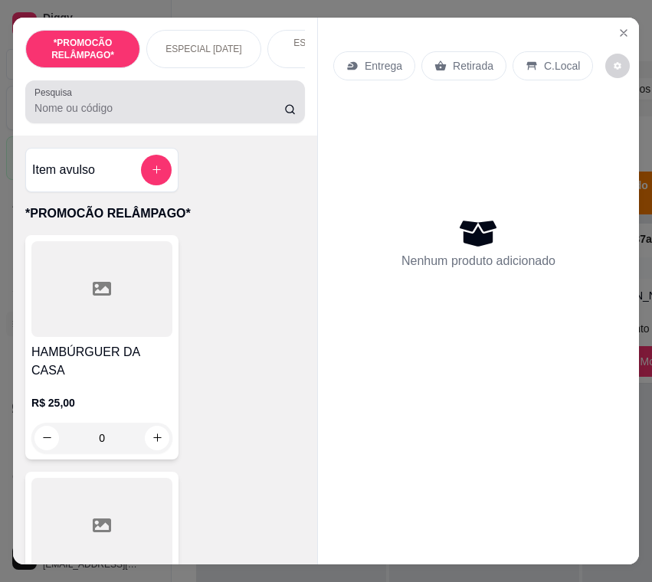
click at [192, 123] on div "Pesquisa" at bounding box center [164, 101] width 279 height 43
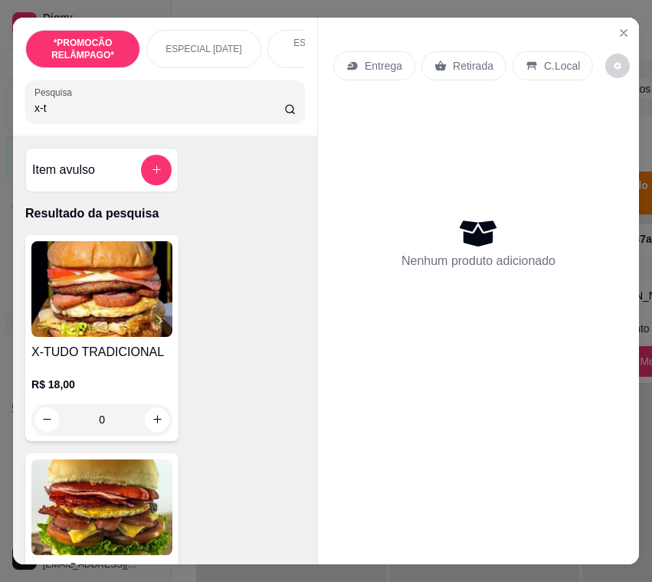
type input "x-t"
click at [135, 290] on img at bounding box center [101, 289] width 141 height 96
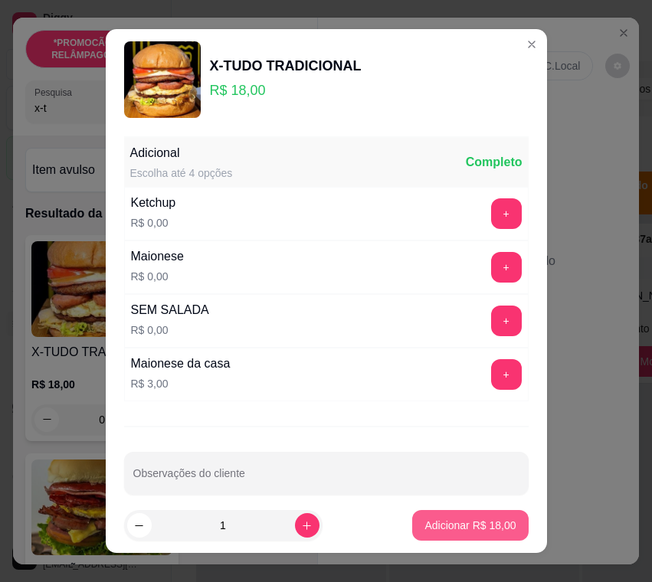
click at [465, 521] on p "Adicionar R$ 18,00" at bounding box center [469, 525] width 91 height 15
type input "1"
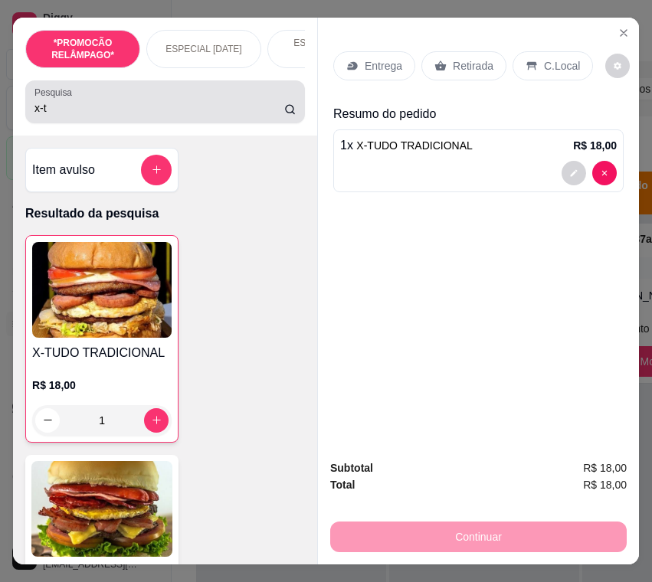
click at [43, 114] on input "x-t" at bounding box center [159, 107] width 250 height 15
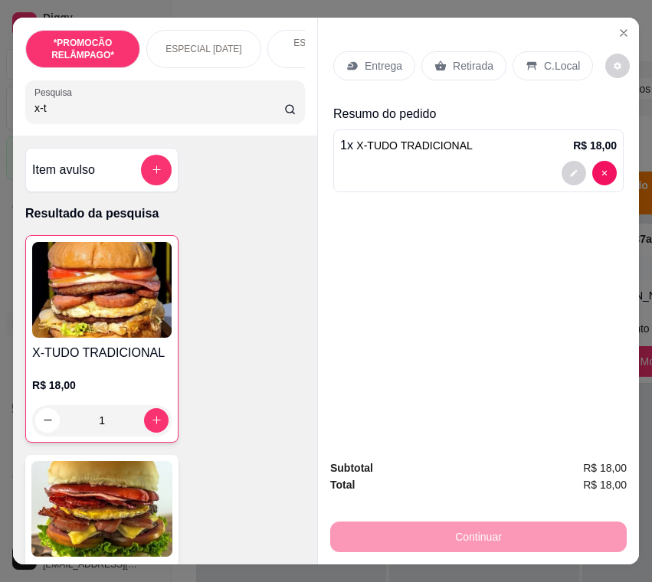
click at [43, 114] on input "x-t" at bounding box center [159, 107] width 250 height 15
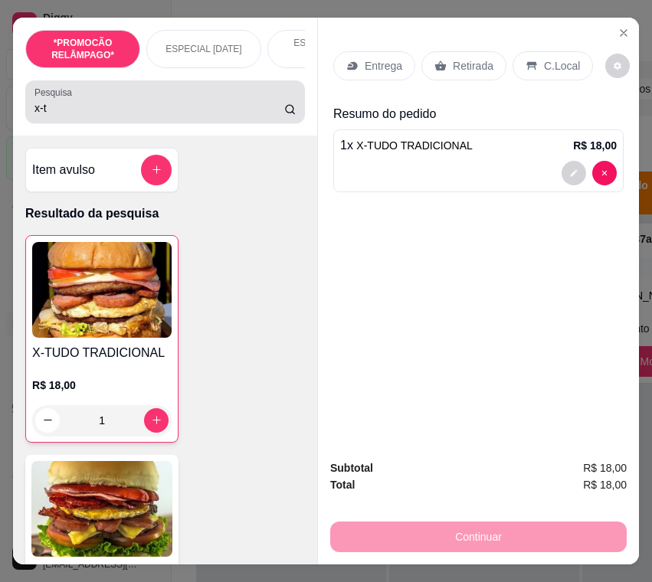
click at [66, 107] on input "x-t" at bounding box center [159, 107] width 250 height 15
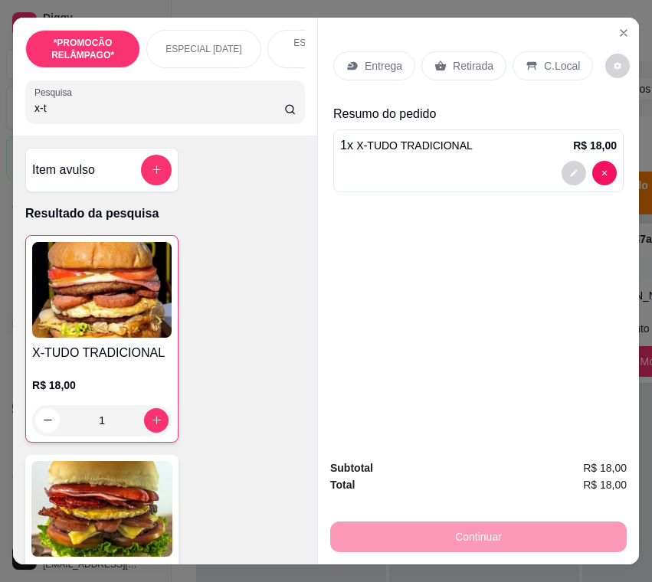
click at [63, 109] on input "x-t" at bounding box center [159, 107] width 250 height 15
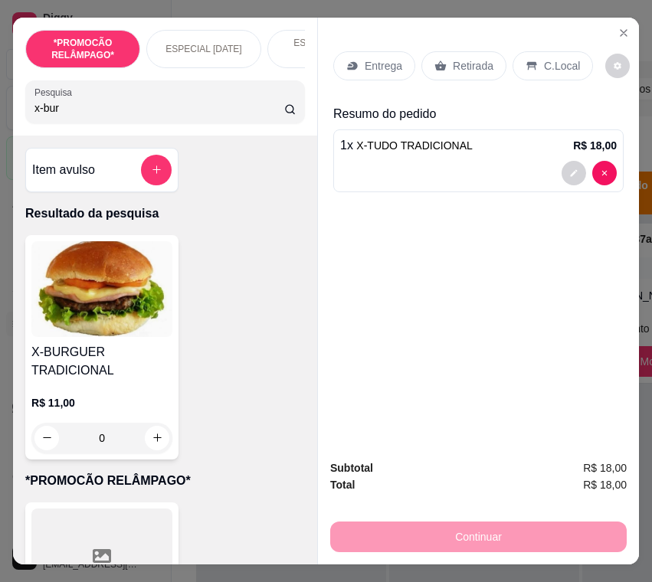
type input "x-bur"
click at [120, 273] on img at bounding box center [101, 289] width 141 height 96
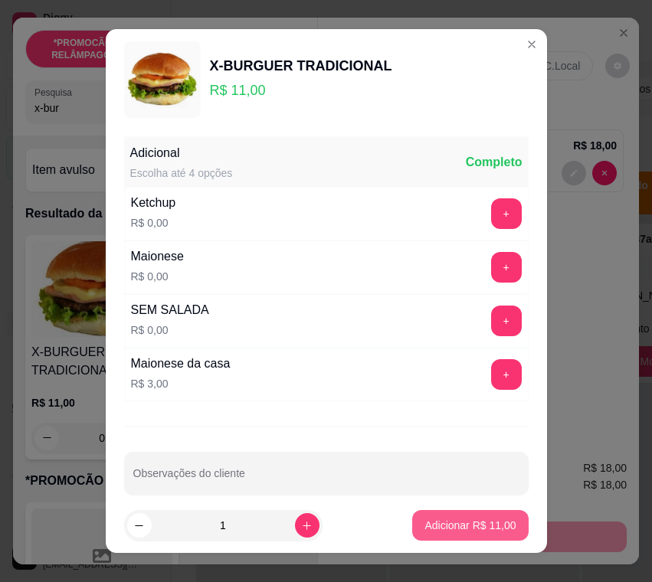
click at [482, 528] on p "Adicionar R$ 11,00" at bounding box center [469, 525] width 91 height 15
type input "1"
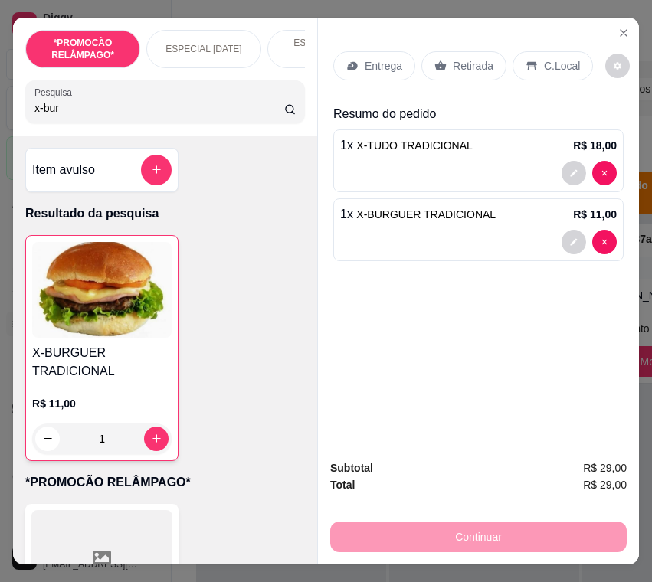
click at [57, 113] on input "x-bur" at bounding box center [159, 107] width 250 height 15
click at [374, 64] on p "Entrega" at bounding box center [383, 65] width 38 height 15
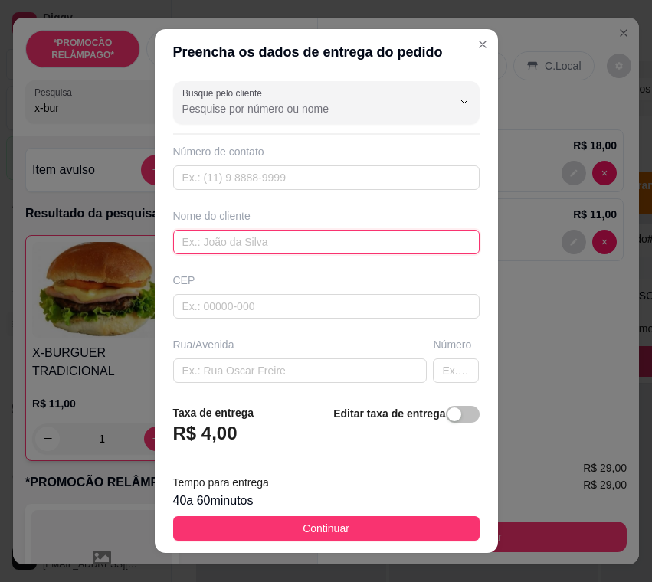
click at [282, 239] on input "text" at bounding box center [326, 242] width 306 height 25
type input "Raissa"
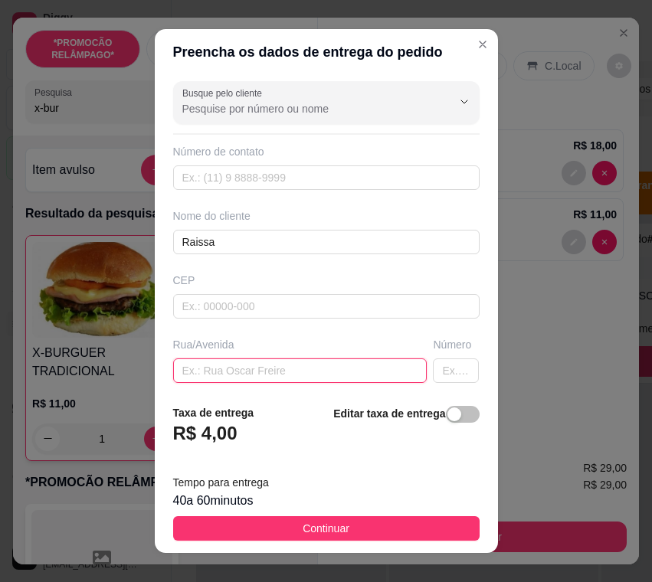
click at [237, 372] on input "text" at bounding box center [300, 370] width 254 height 25
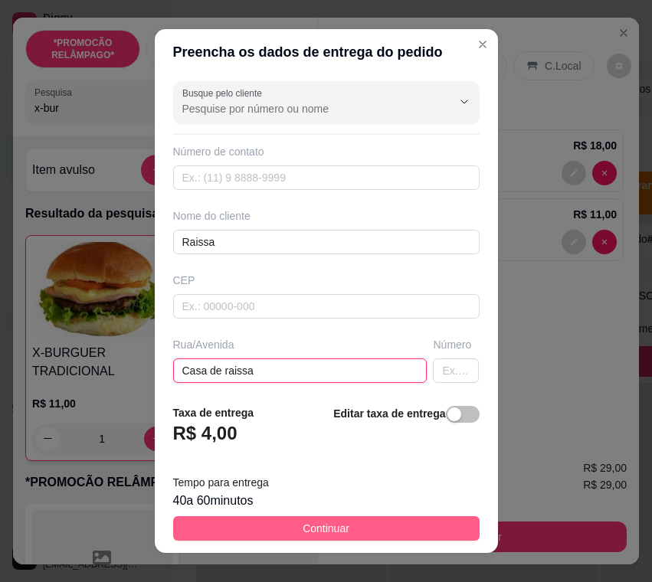
type input "Casa de raissa"
click at [399, 531] on button "Continuar" at bounding box center [326, 528] width 306 height 25
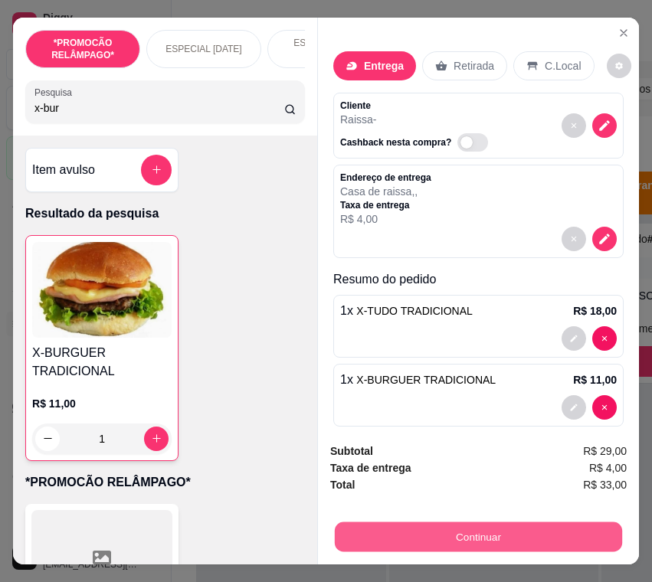
click at [570, 536] on button "Continuar" at bounding box center [478, 537] width 287 height 30
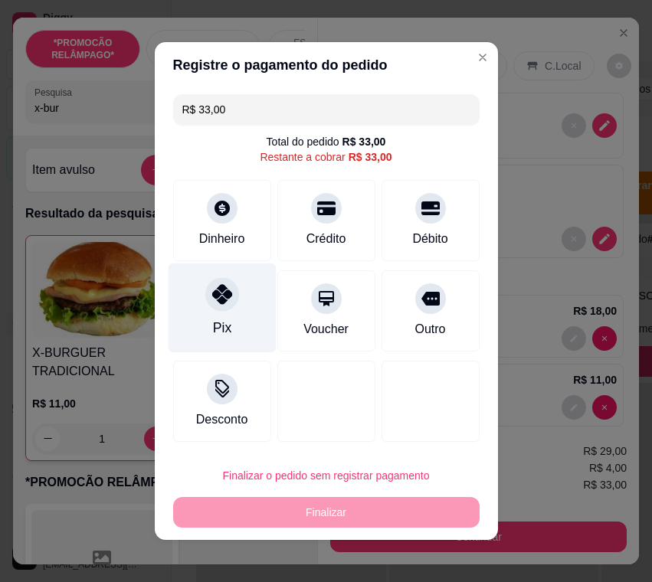
click at [234, 297] on div "Pix" at bounding box center [222, 308] width 108 height 90
type input "R$ 0,00"
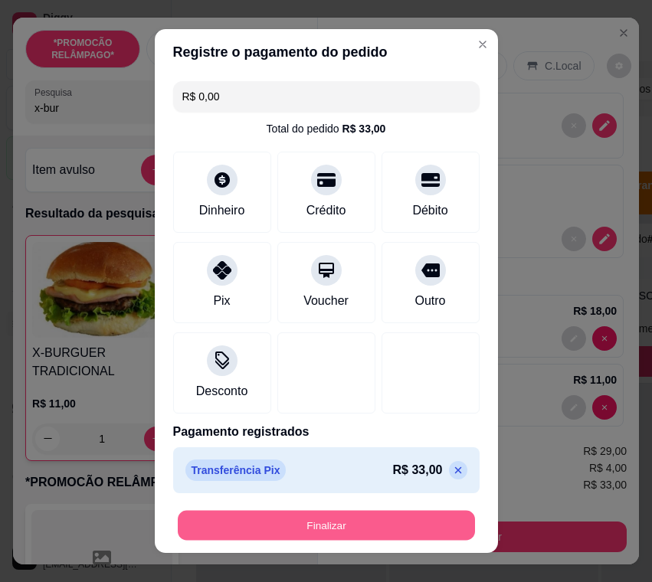
click at [349, 522] on button "Finalizar" at bounding box center [326, 526] width 297 height 30
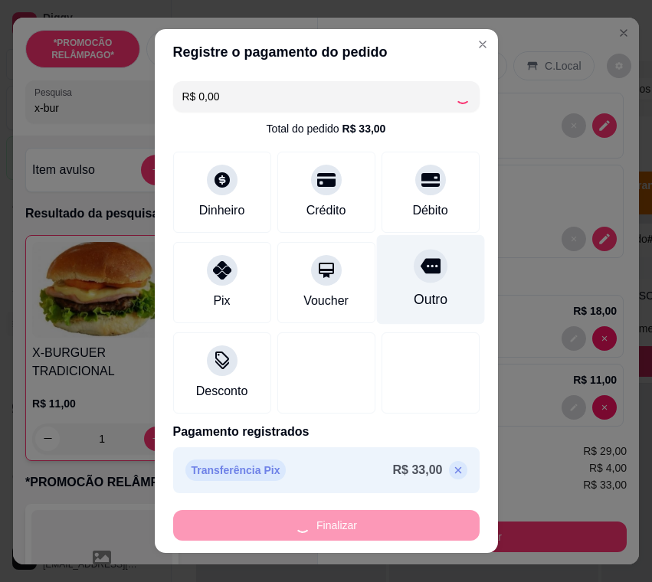
type input "0"
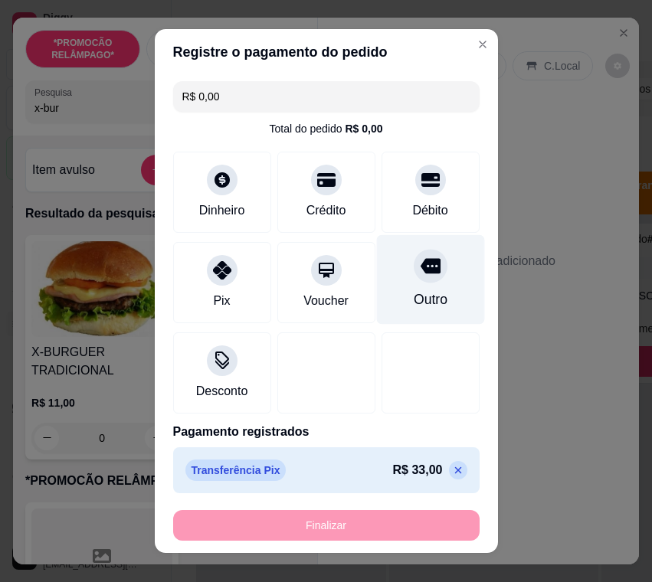
type input "-R$ 33,00"
